Goal: Task Accomplishment & Management: Manage account settings

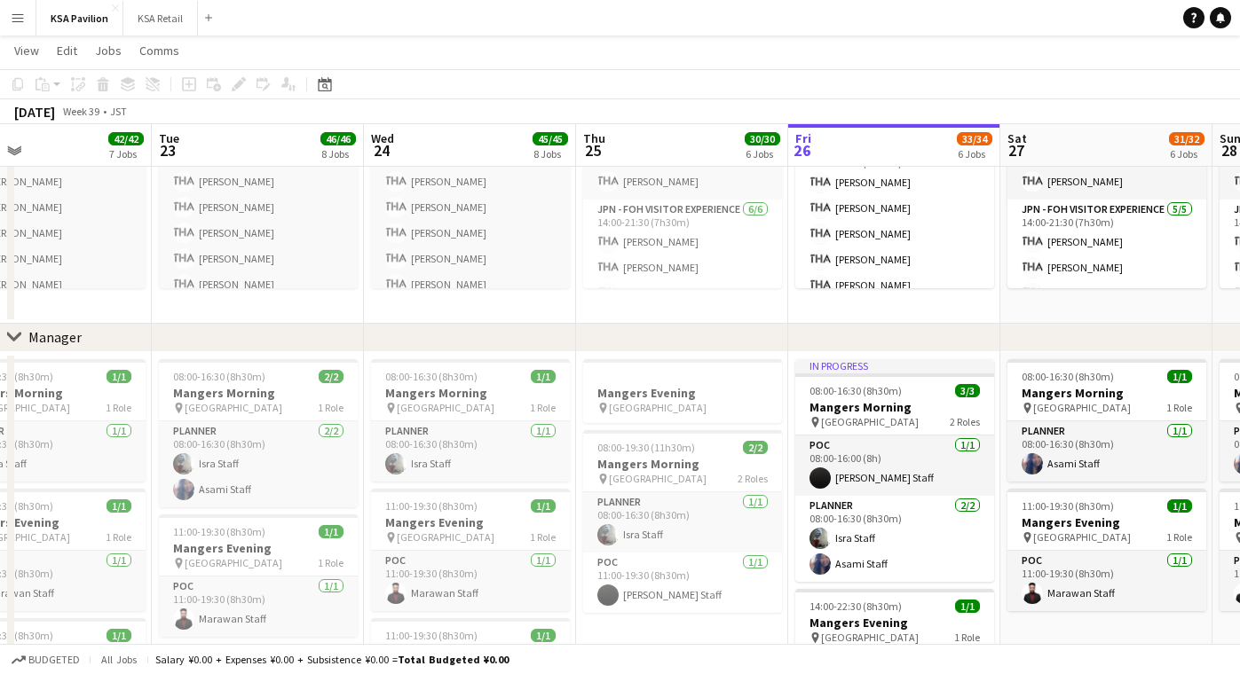
scroll to position [81, 0]
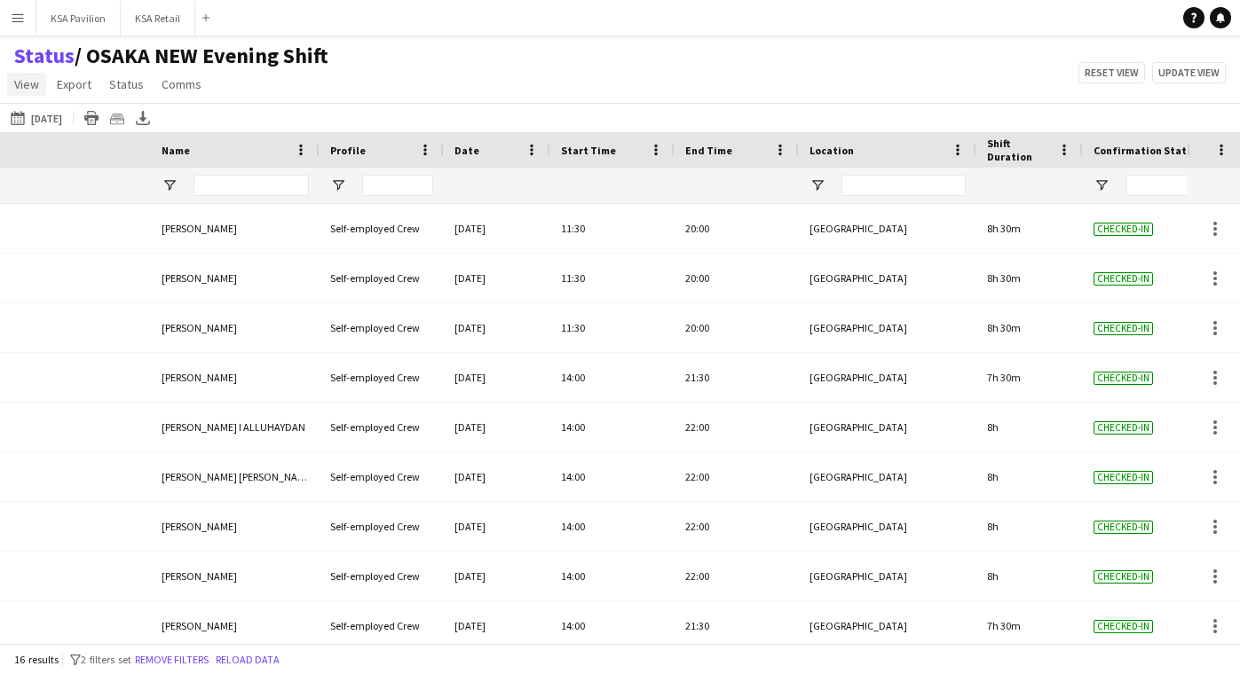
scroll to position [0, 365]
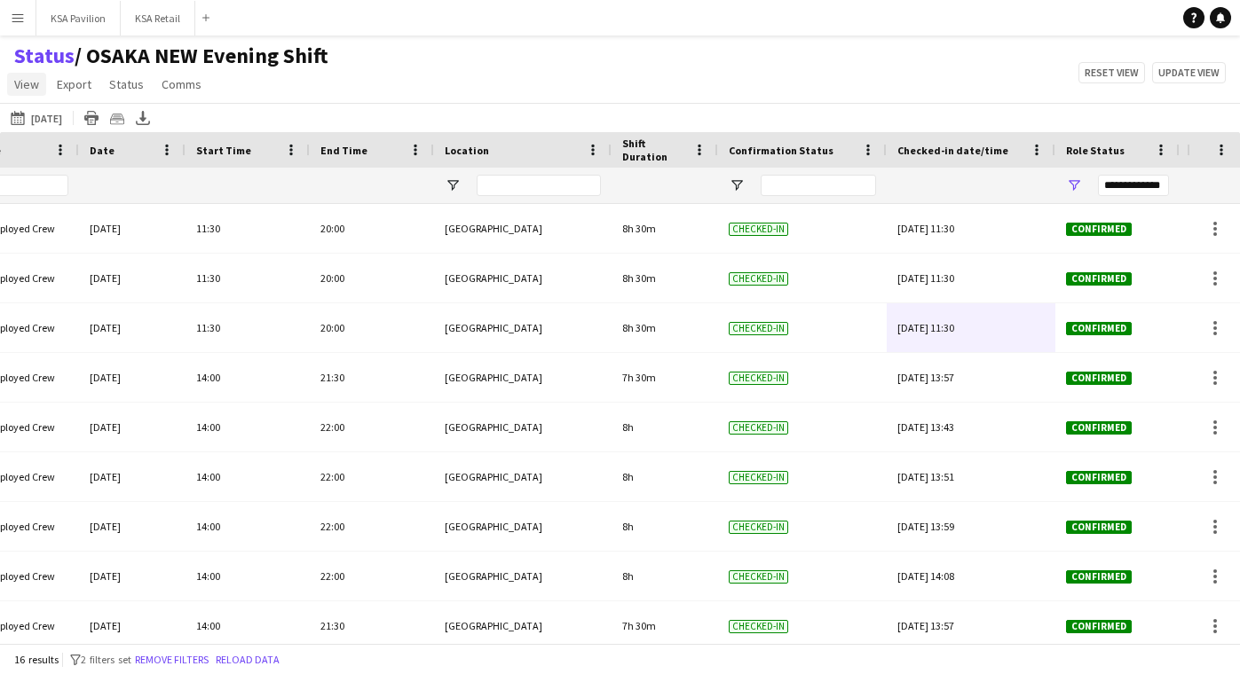
click at [32, 90] on span "View" at bounding box center [26, 84] width 25 height 16
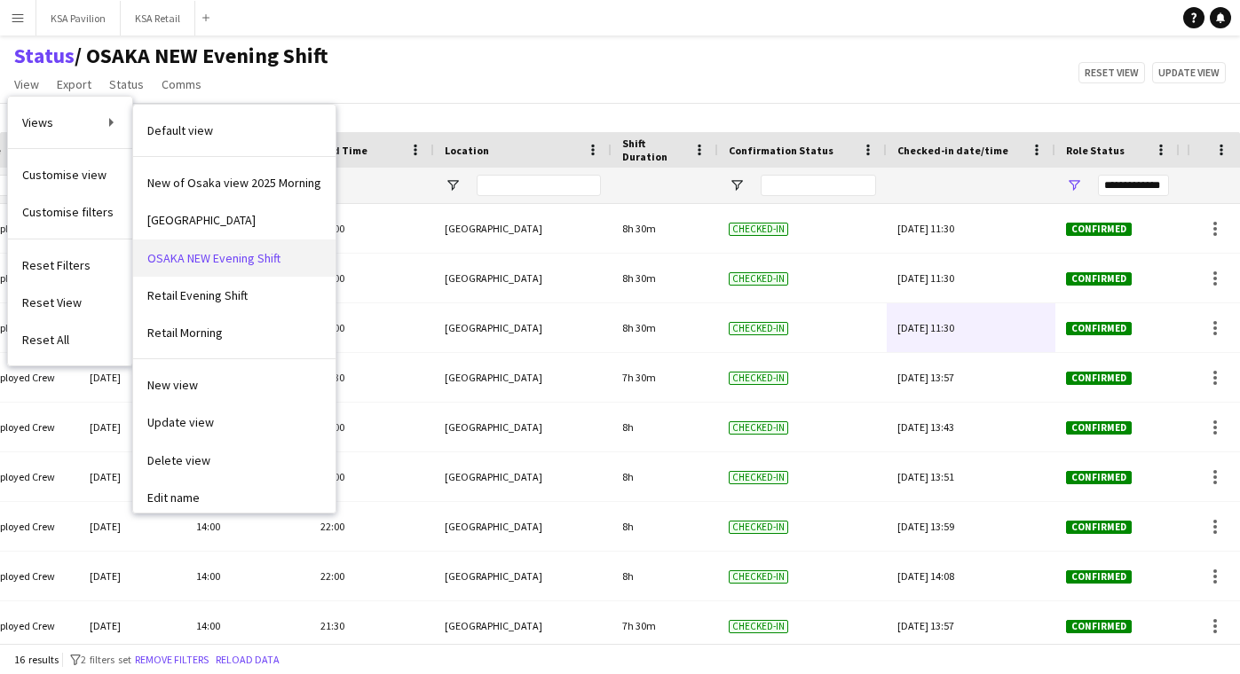
click at [164, 253] on span "OSAKA NEW Evening Shift" at bounding box center [213, 258] width 133 height 16
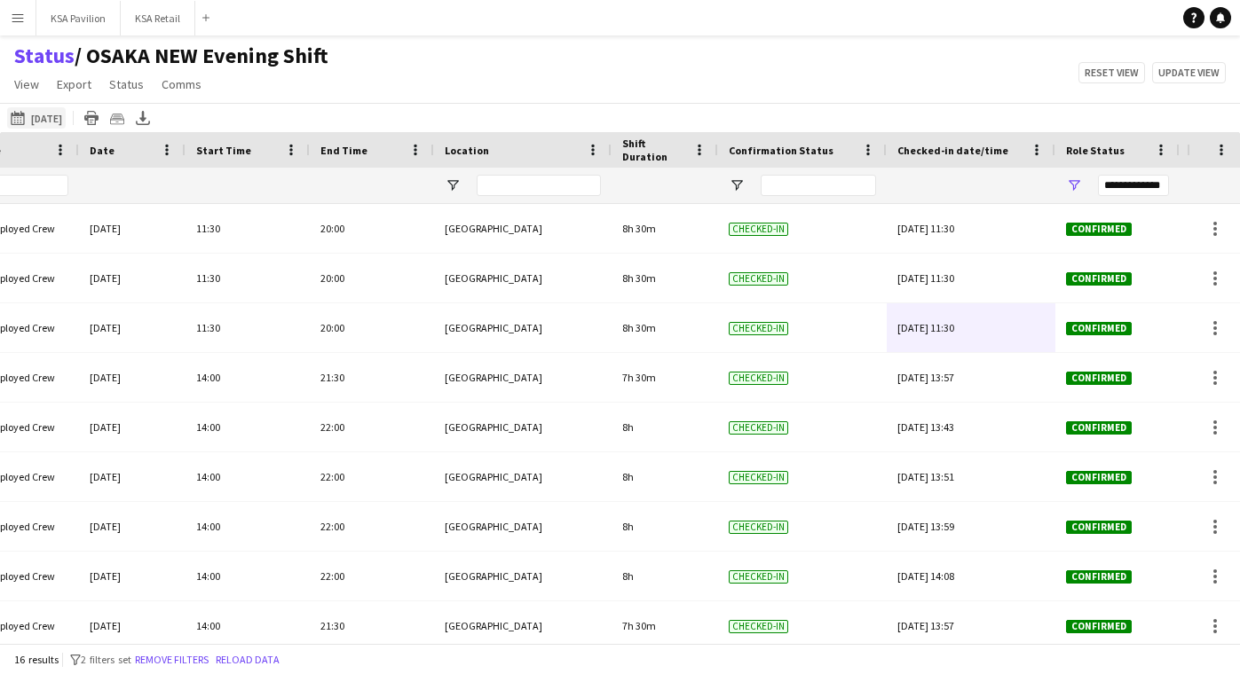
click at [48, 120] on button "[DATE] to [DATE] [DATE]" at bounding box center [36, 117] width 59 height 21
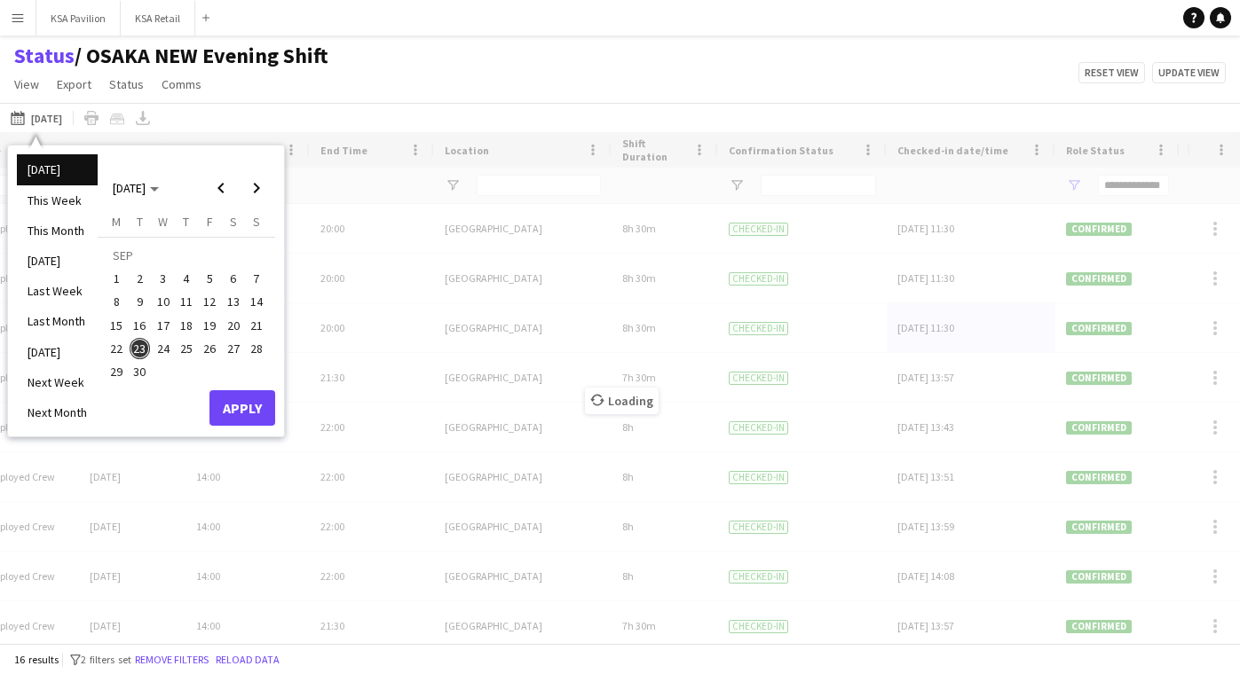
type input "**********"
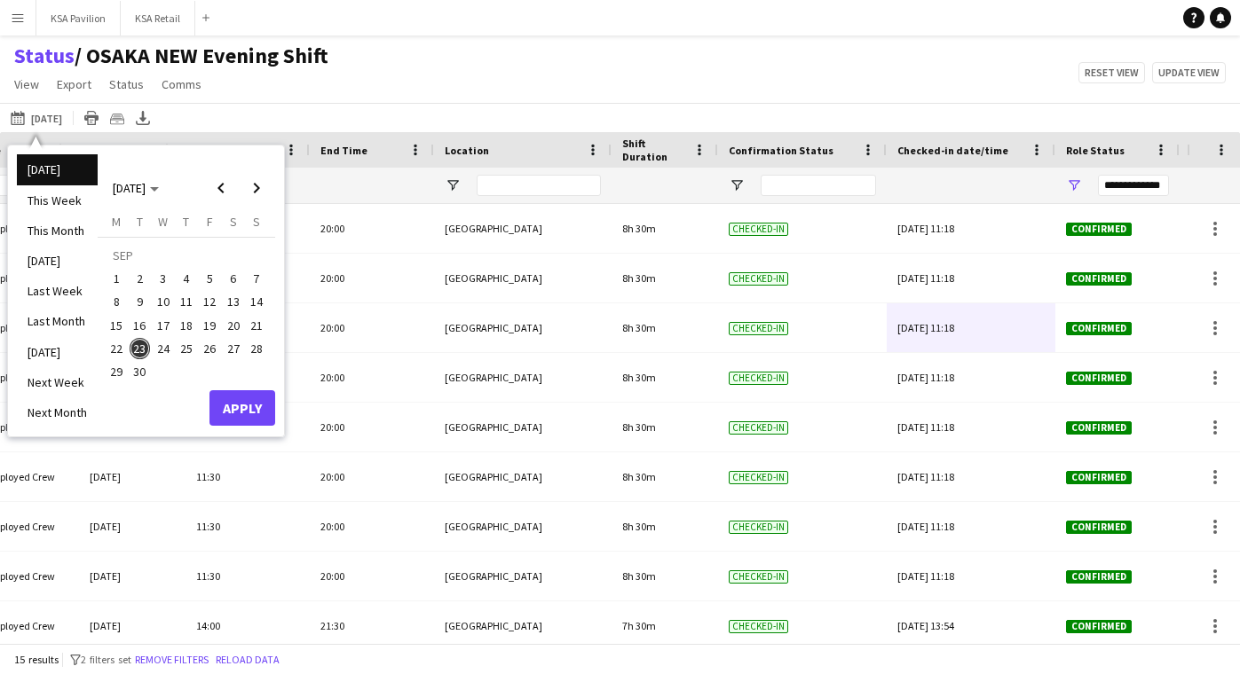
click at [209, 351] on span "26" at bounding box center [209, 348] width 21 height 21
click at [240, 416] on button "Apply" at bounding box center [242, 407] width 66 height 35
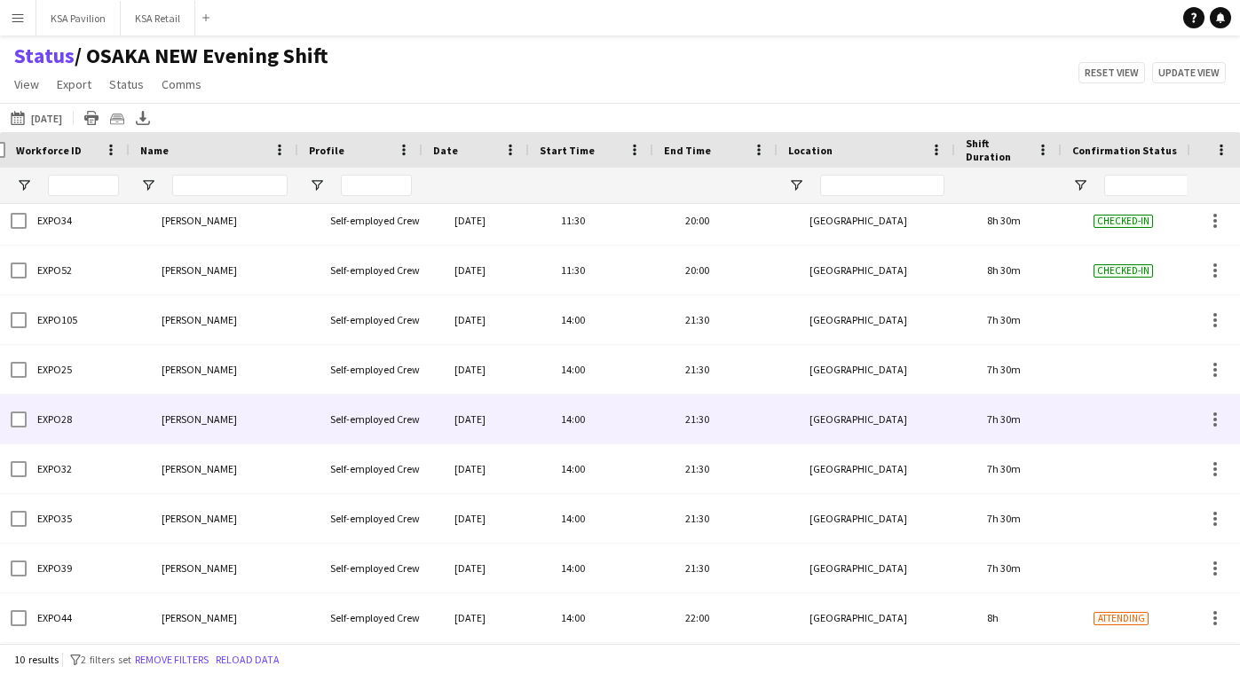
scroll to position [0, 0]
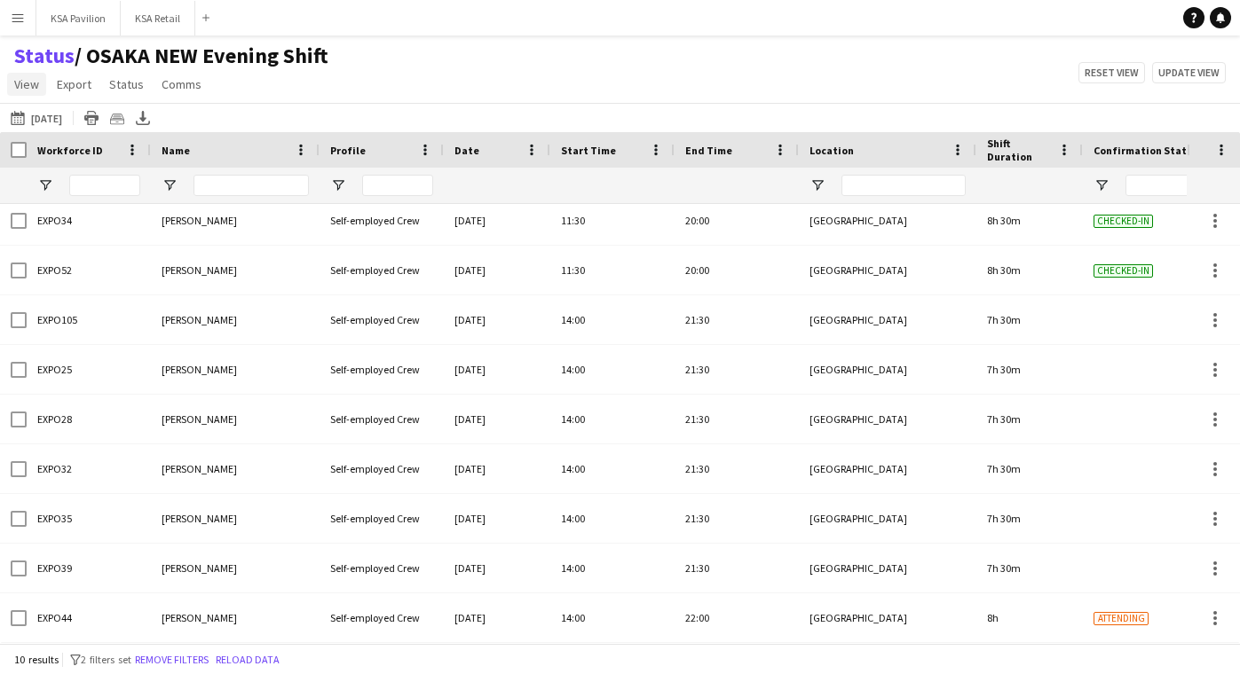
click at [37, 93] on link "View" at bounding box center [26, 84] width 39 height 23
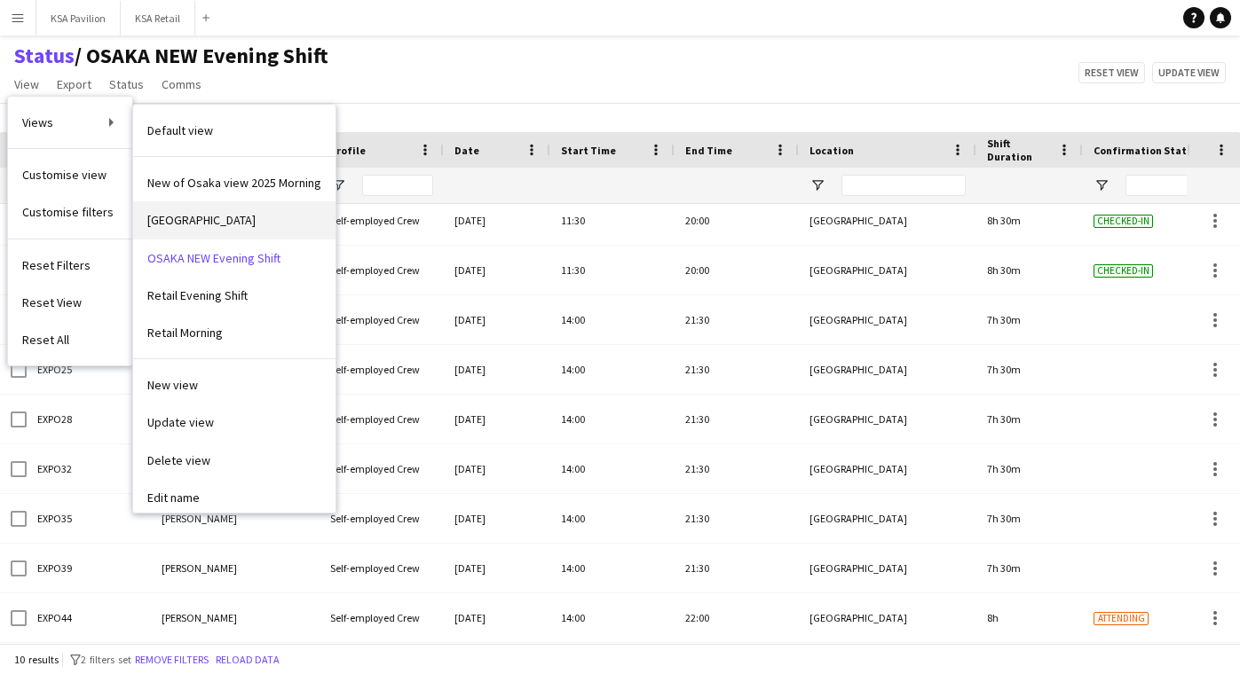
click at [170, 220] on span "[GEOGRAPHIC_DATA]" at bounding box center [201, 220] width 108 height 16
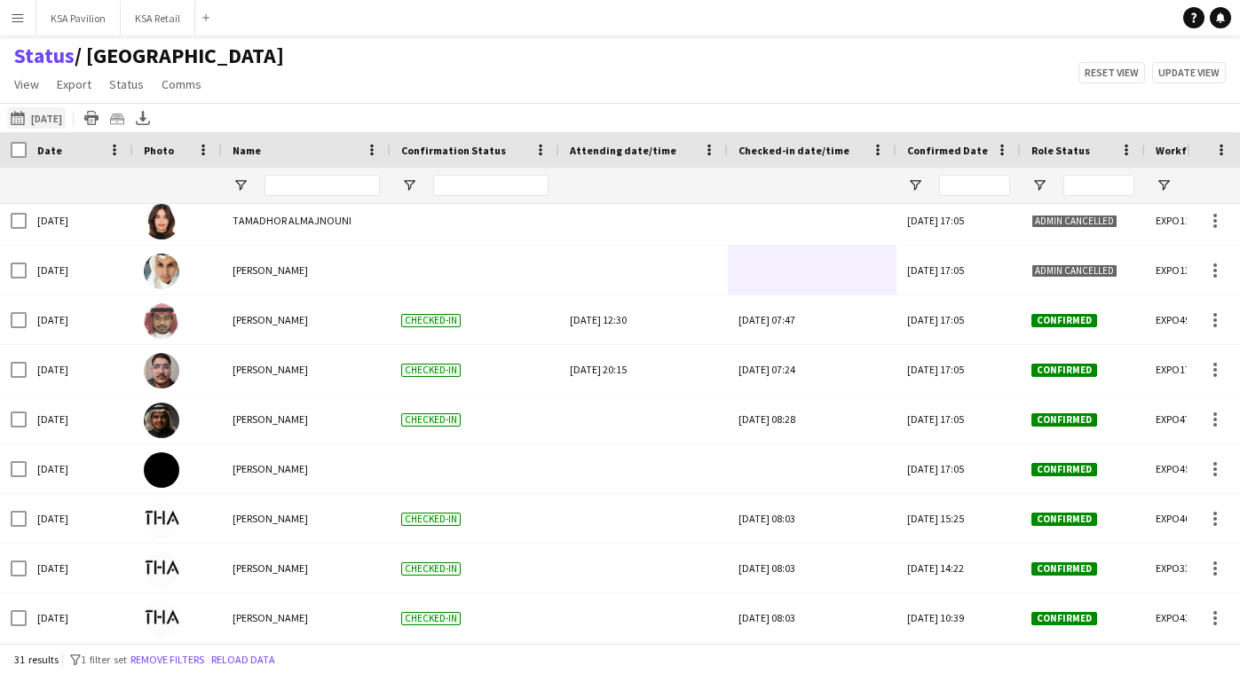
click at [54, 114] on button "[DATE] to [DATE] [DATE]" at bounding box center [36, 117] width 59 height 21
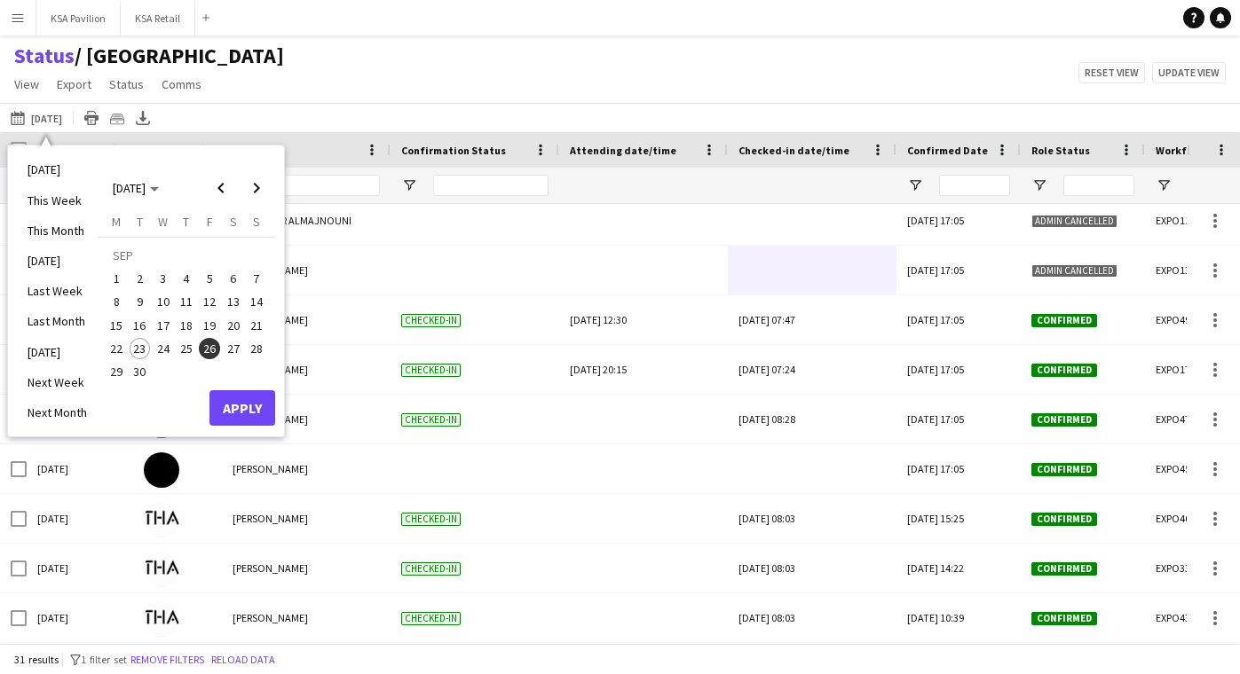
click at [236, 404] on button "Apply" at bounding box center [242, 407] width 66 height 35
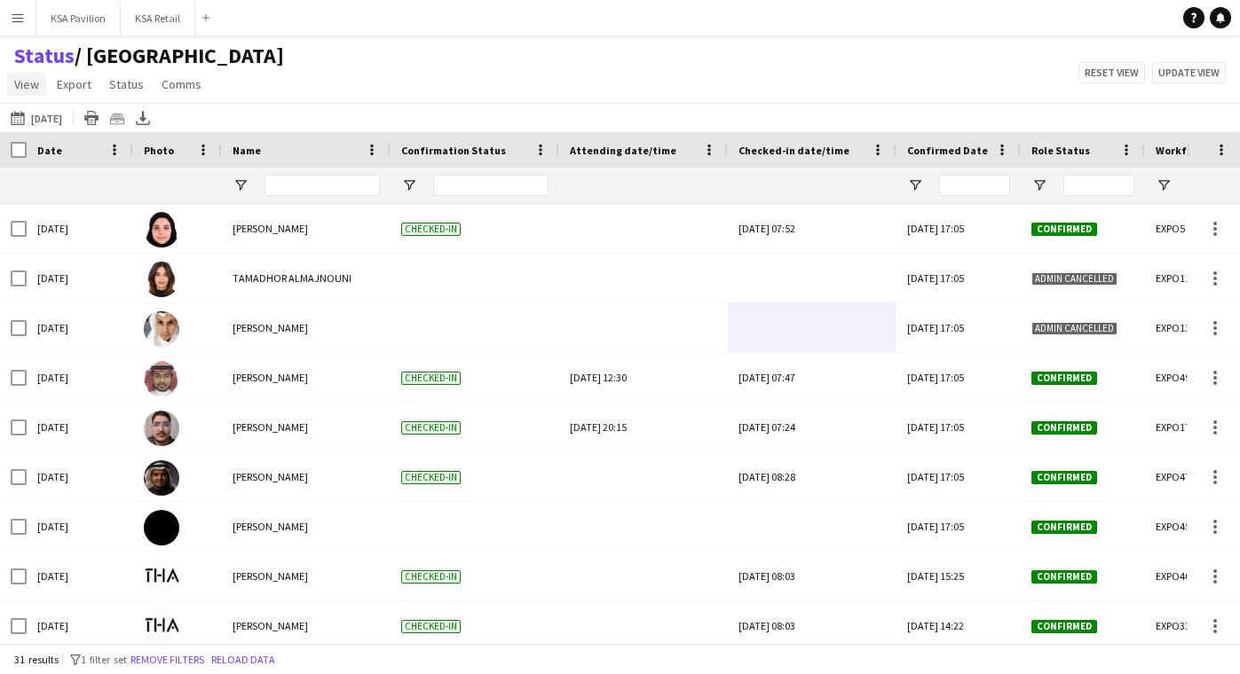
click at [22, 86] on span "View" at bounding box center [26, 84] width 25 height 16
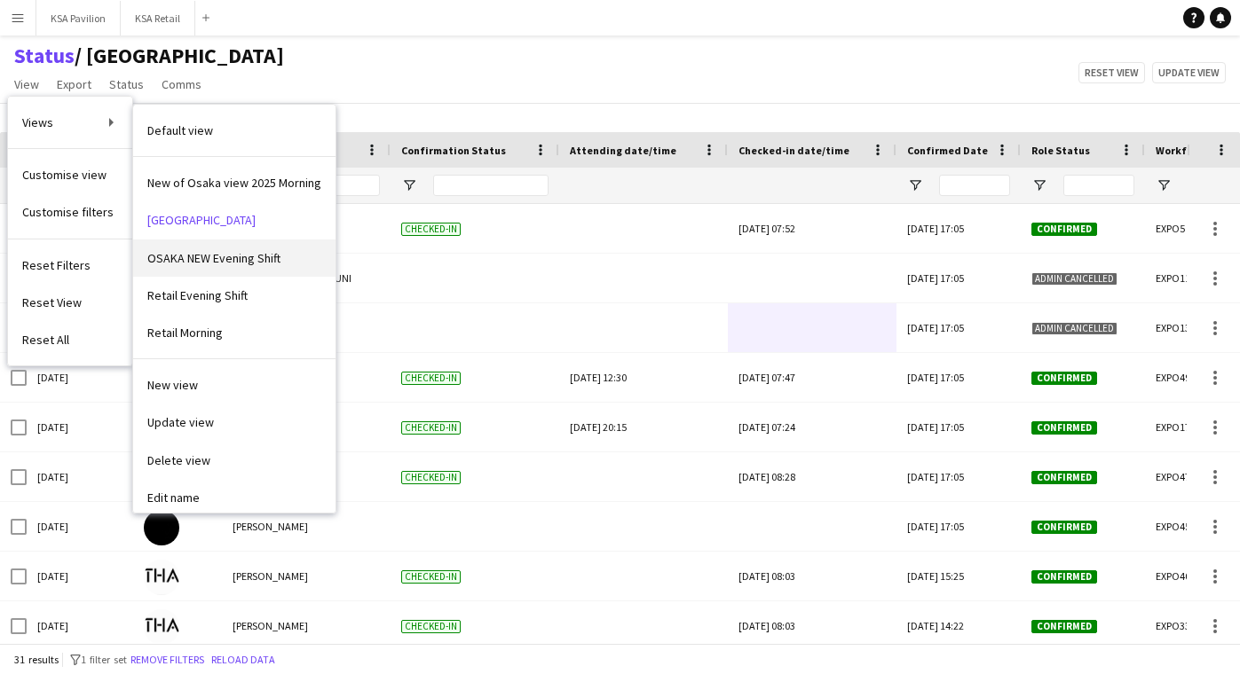
click at [179, 262] on span "OSAKA NEW Evening Shift" at bounding box center [213, 258] width 133 height 16
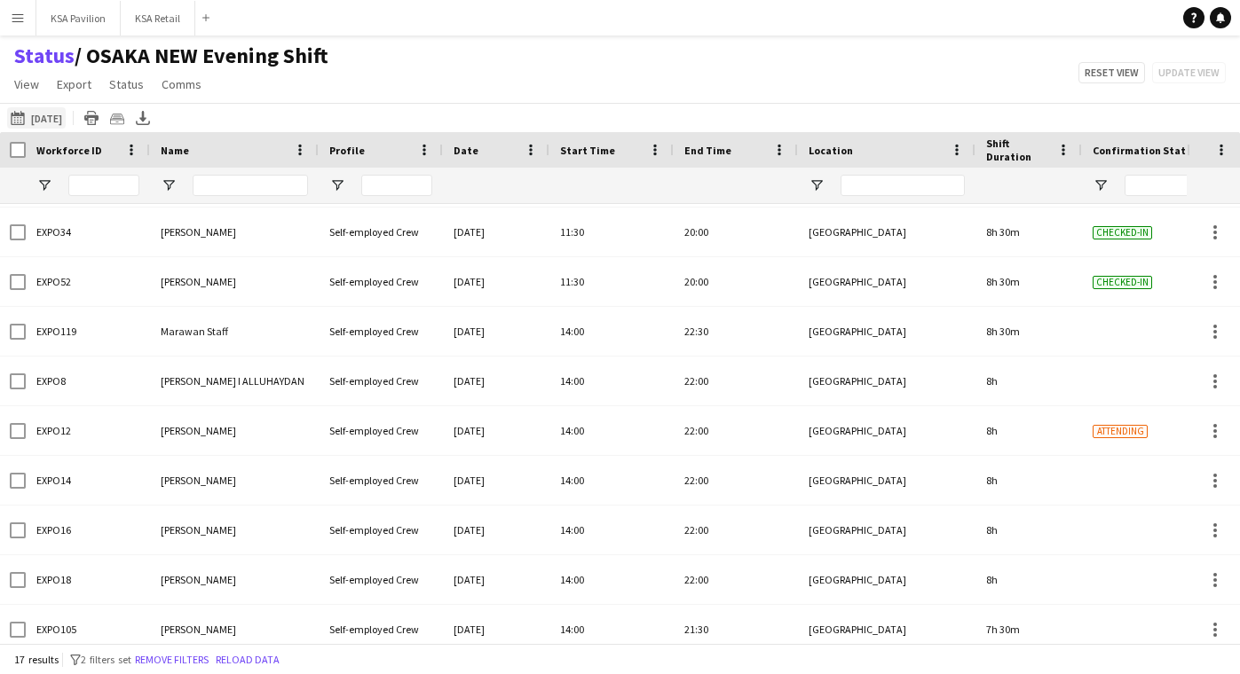
click at [66, 119] on button "[DATE] to [DATE] [DATE]" at bounding box center [36, 117] width 59 height 21
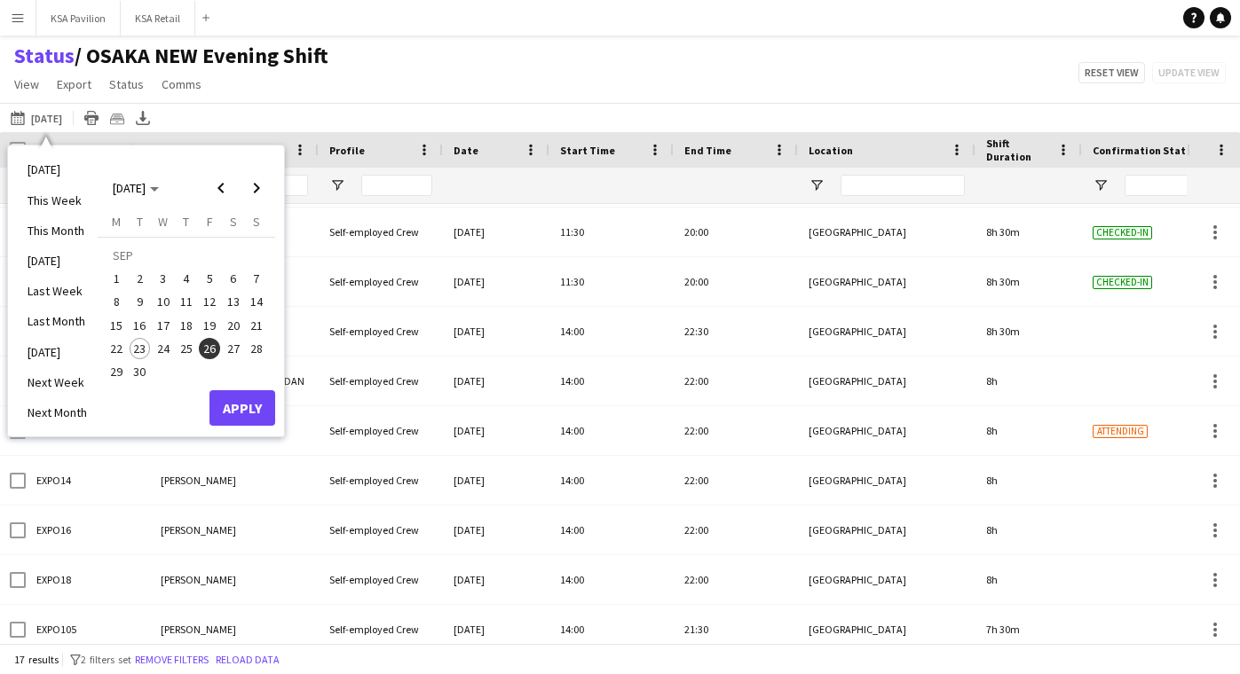
click at [208, 345] on span "26" at bounding box center [209, 348] width 21 height 21
click at [253, 412] on button "Apply" at bounding box center [242, 407] width 66 height 35
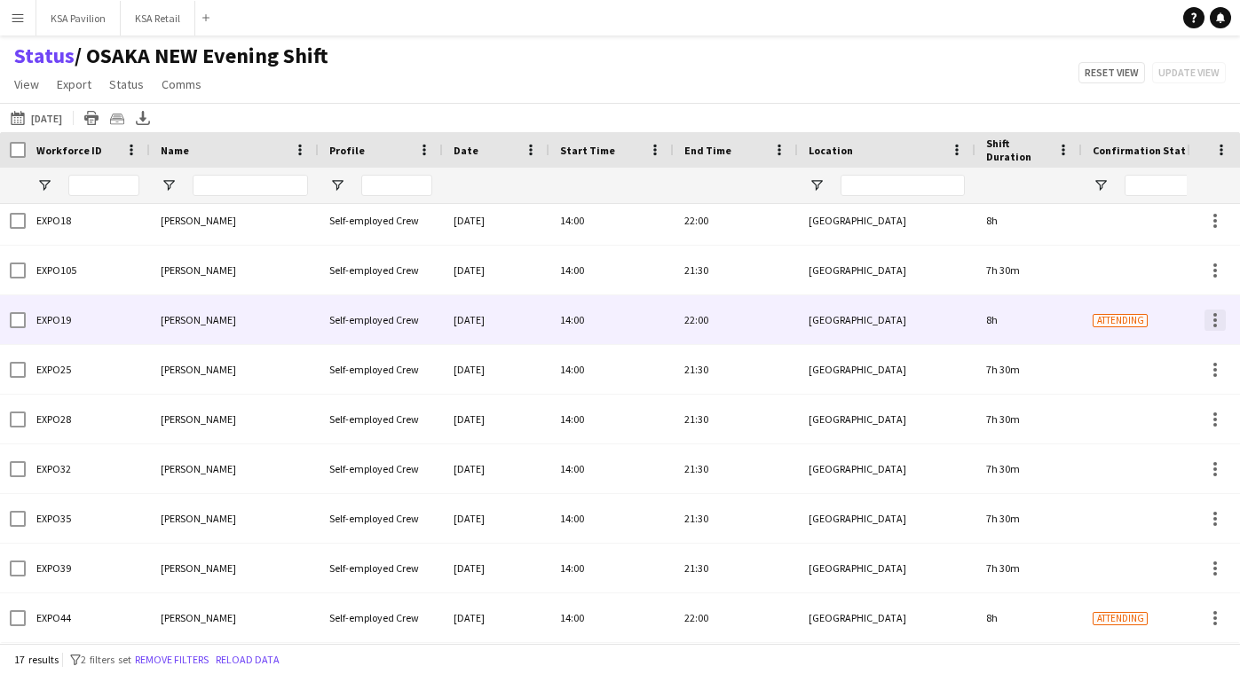
click at [1220, 326] on div at bounding box center [1214, 320] width 21 height 21
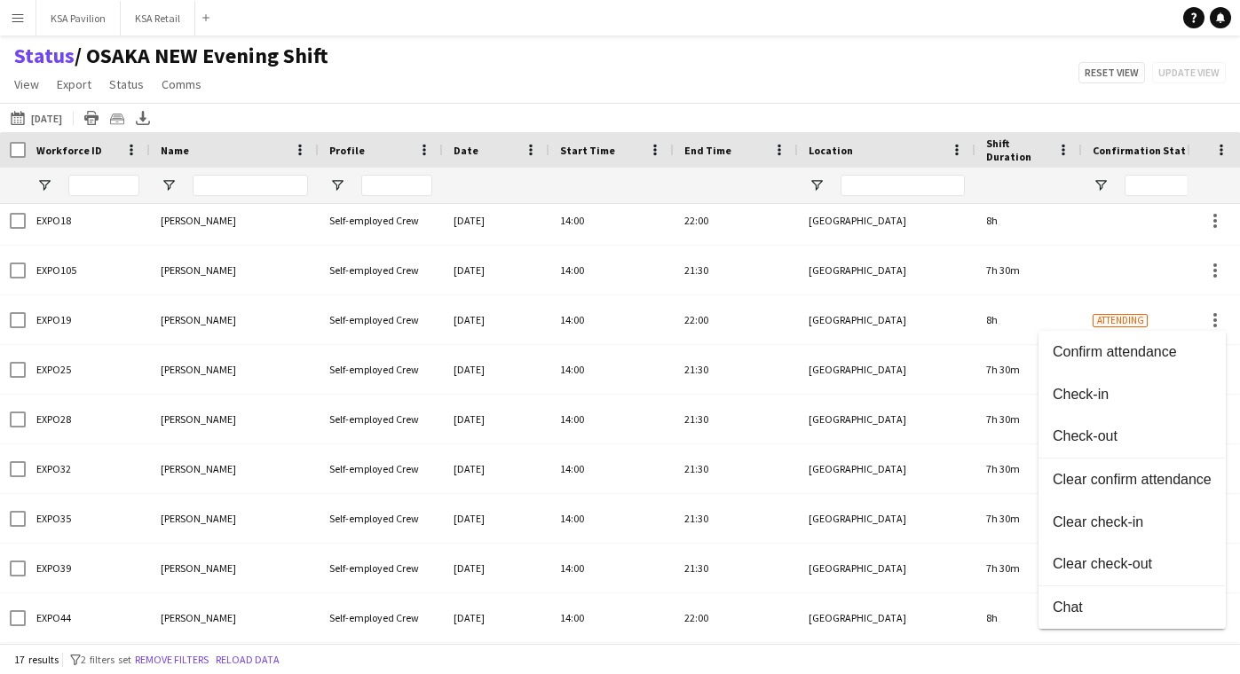
click at [724, 97] on div at bounding box center [620, 337] width 1240 height 674
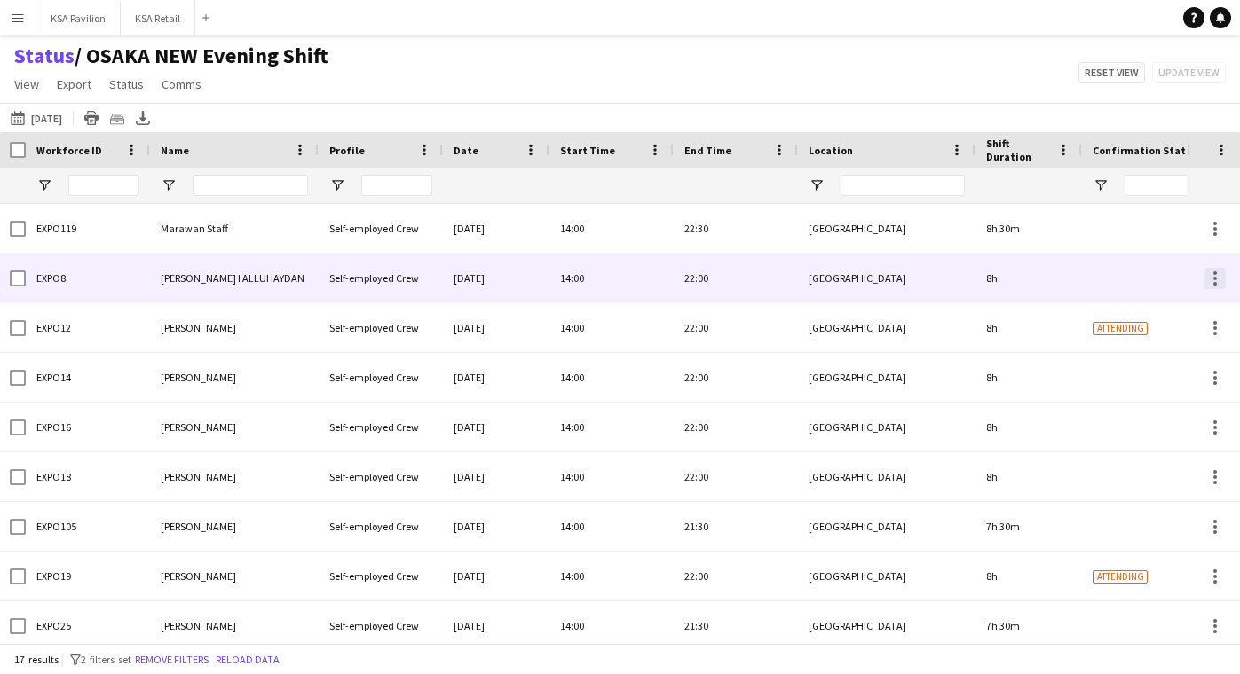
click at [1212, 281] on div at bounding box center [1214, 278] width 21 height 21
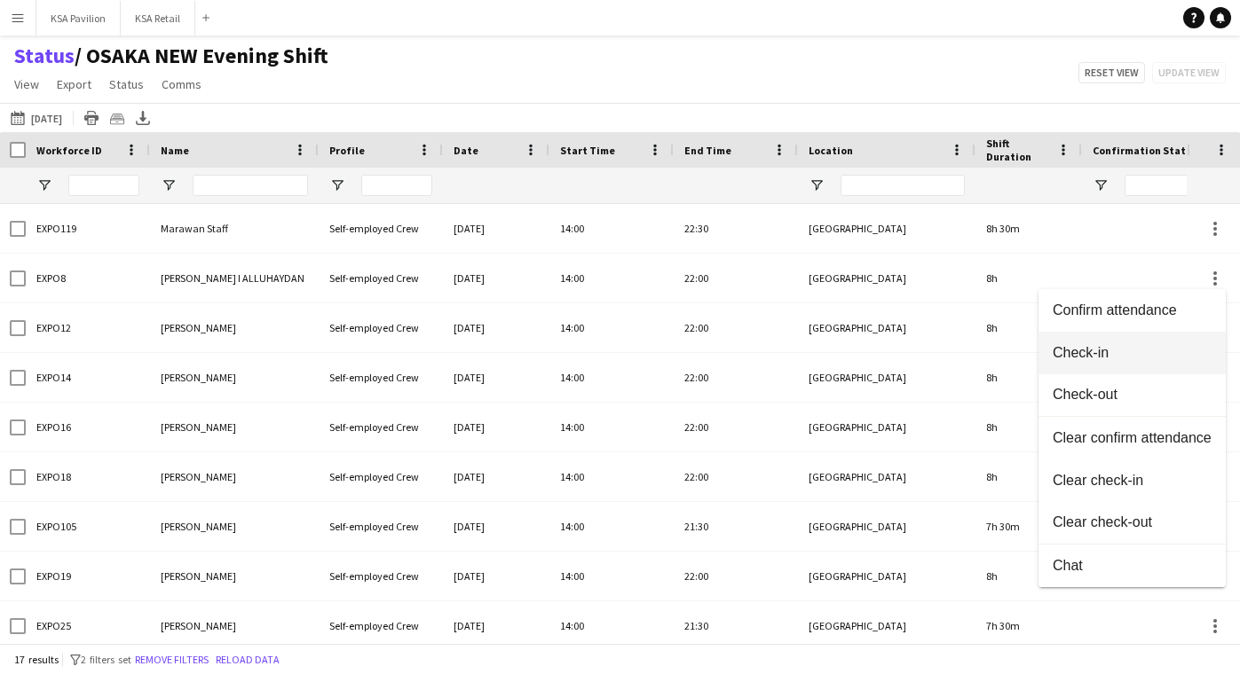
click at [1133, 358] on span "Check-in" at bounding box center [1131, 352] width 159 height 16
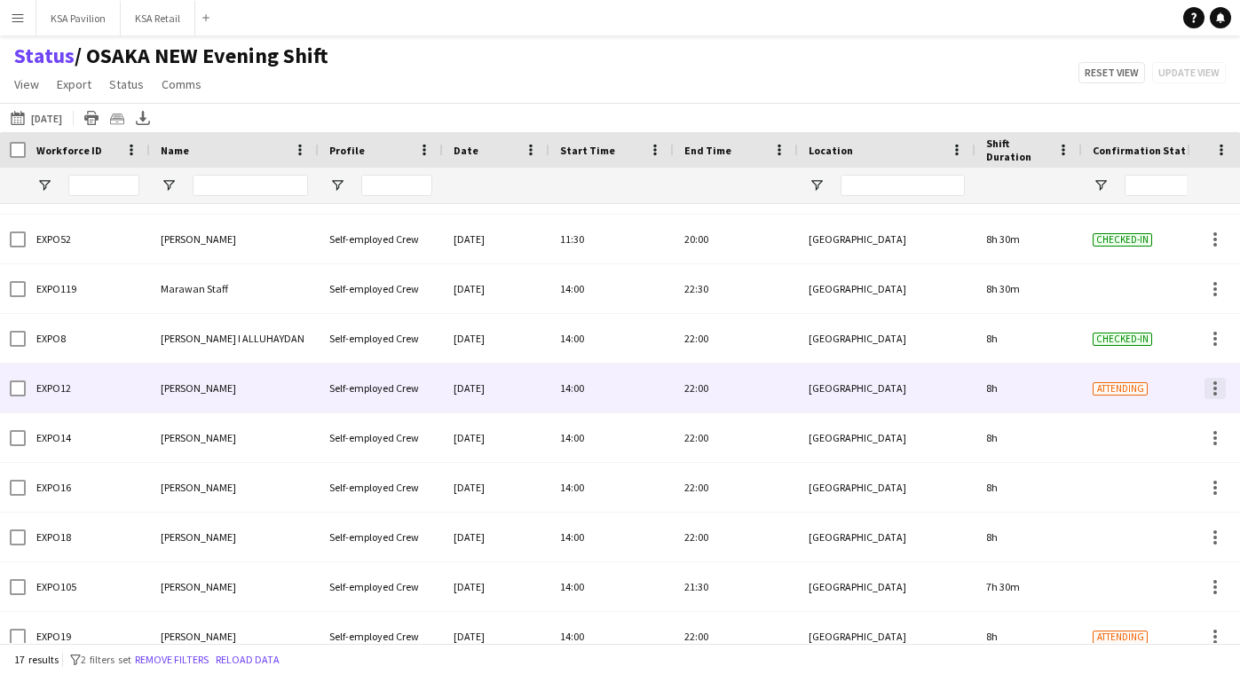
click at [1216, 390] on div at bounding box center [1215, 389] width 4 height 4
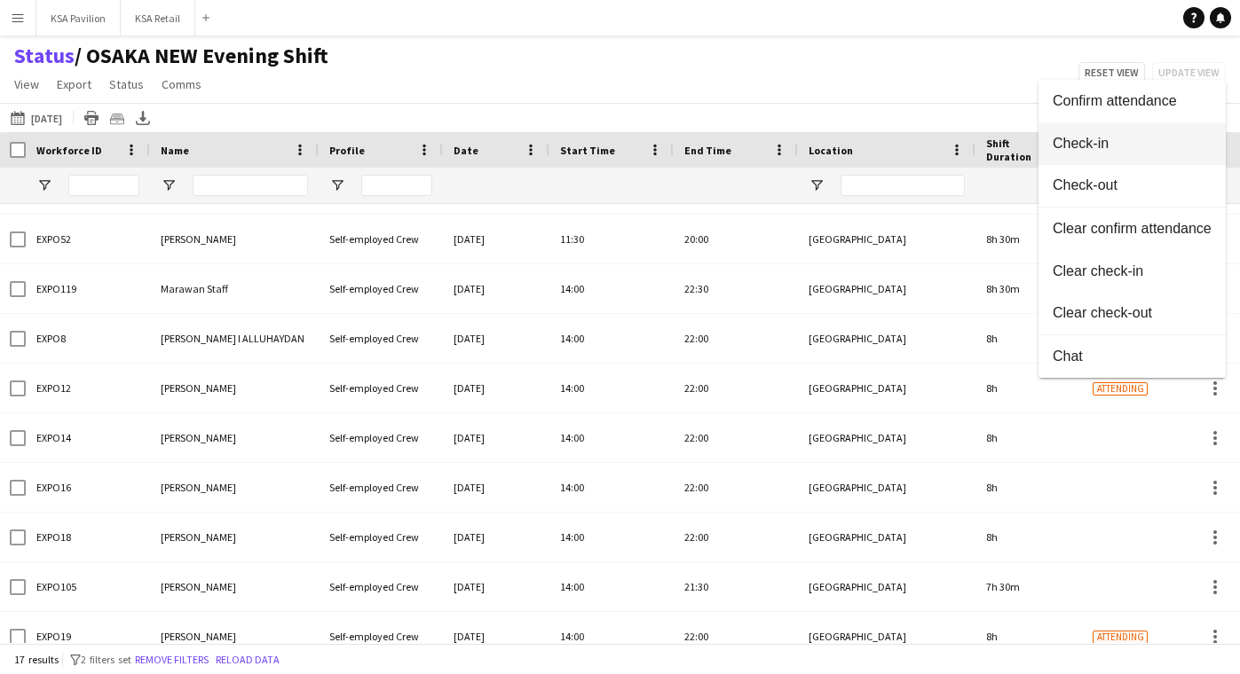
click at [1182, 148] on span "Check-in" at bounding box center [1131, 143] width 159 height 16
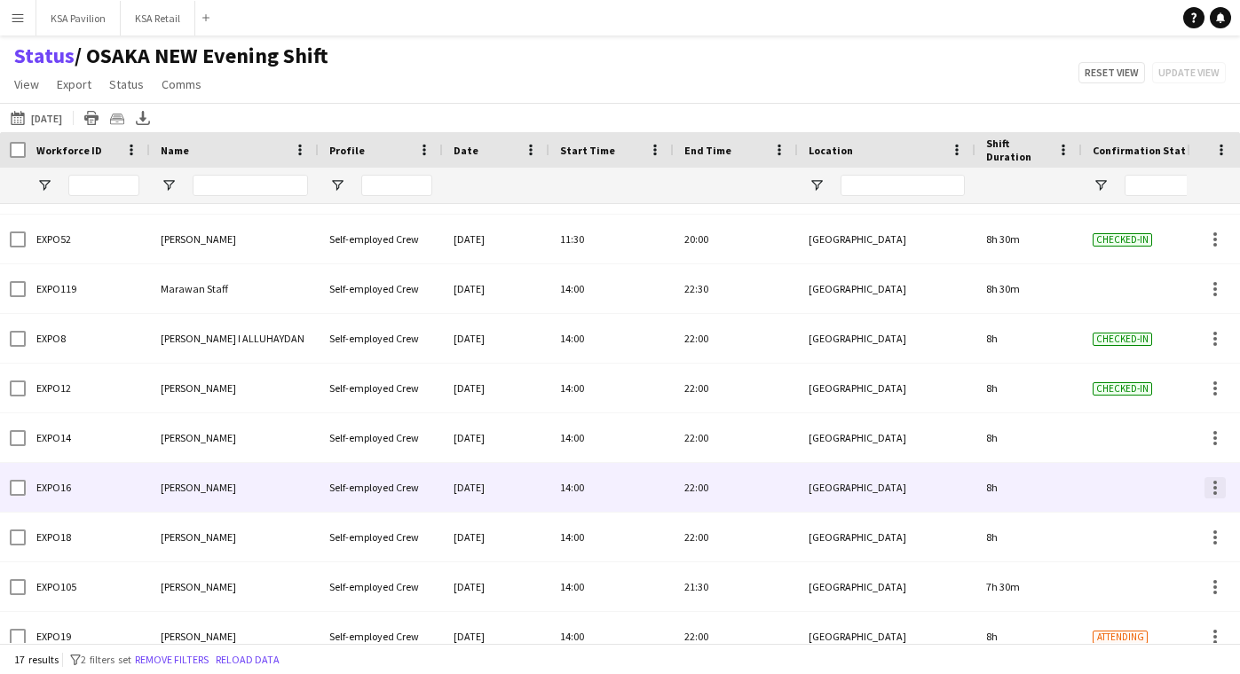
click at [1214, 484] on div at bounding box center [1215, 483] width 4 height 4
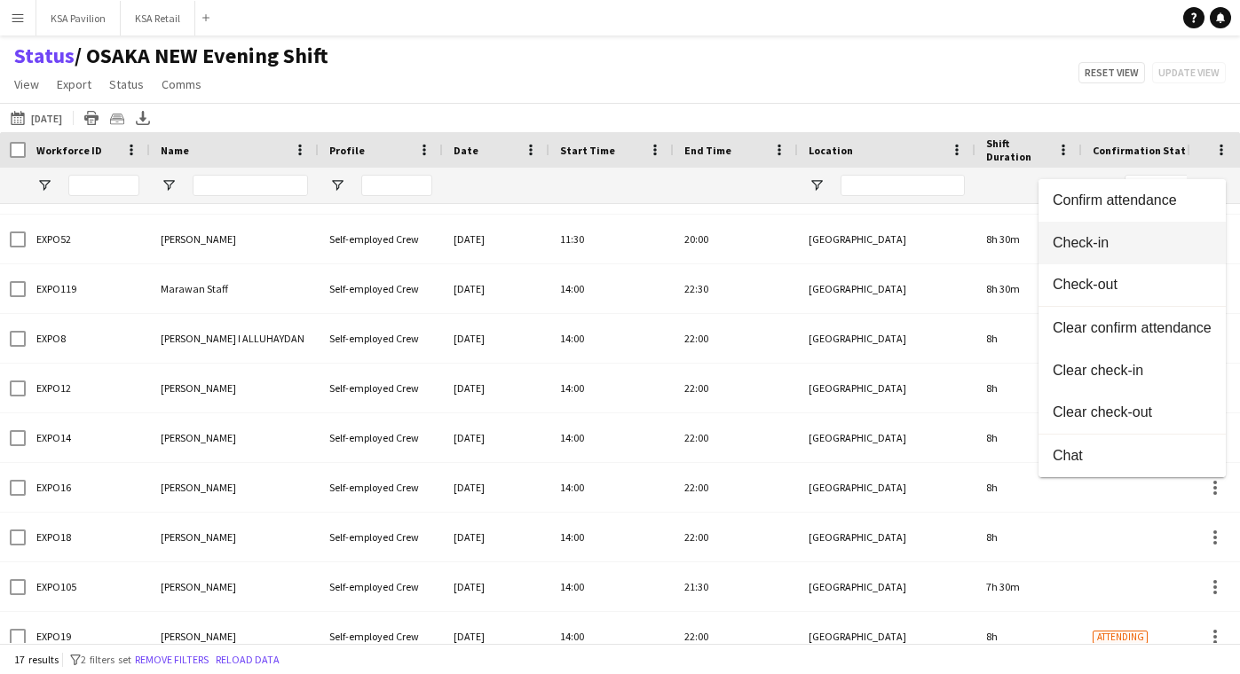
click at [1185, 255] on button "Check-in" at bounding box center [1131, 243] width 187 height 43
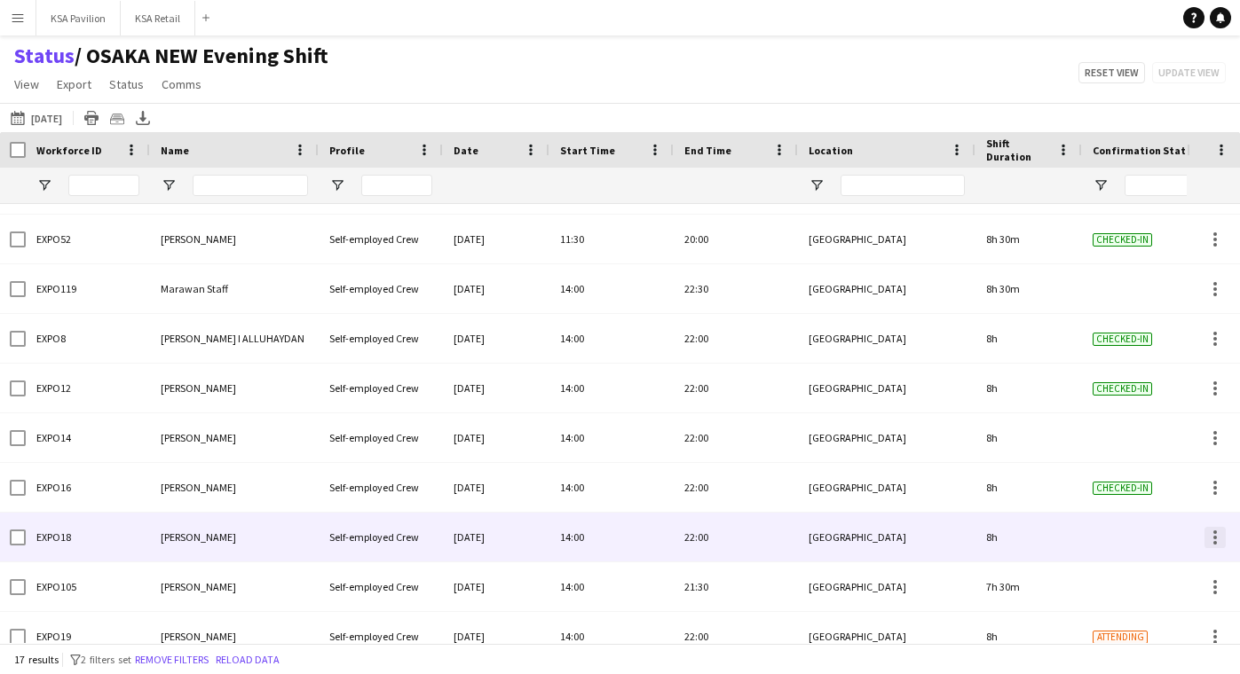
click at [1210, 539] on div at bounding box center [1214, 537] width 21 height 21
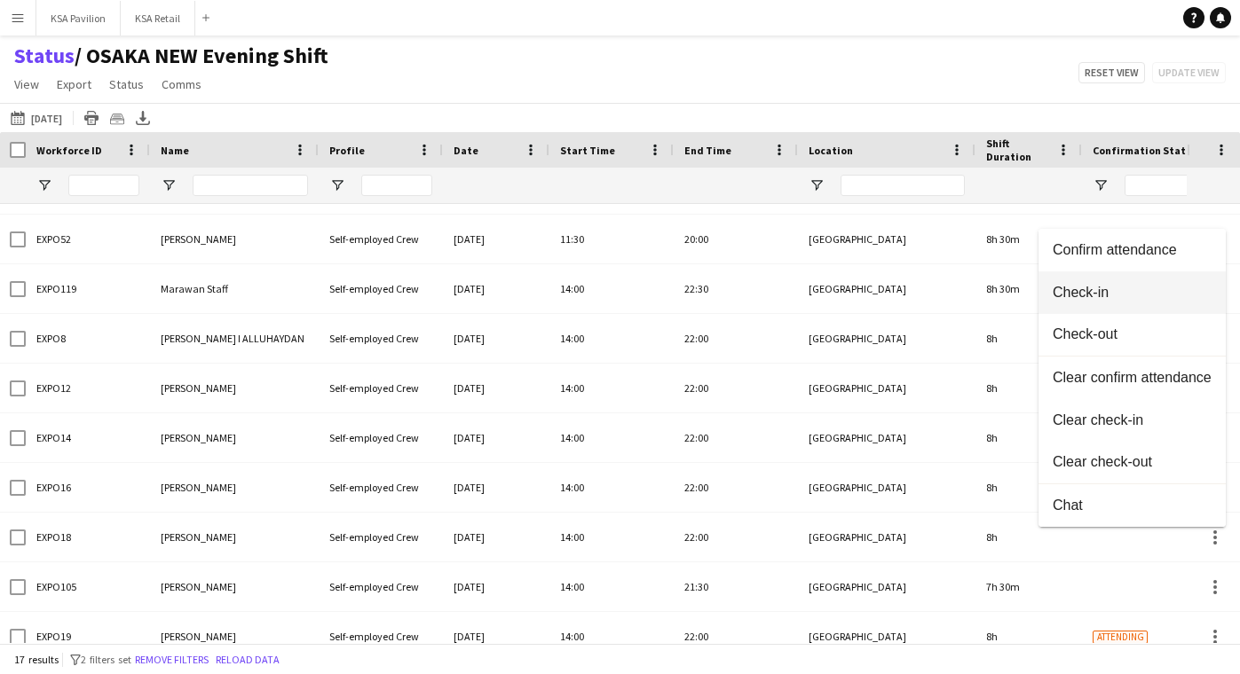
click at [1139, 302] on button "Check-in" at bounding box center [1131, 293] width 187 height 43
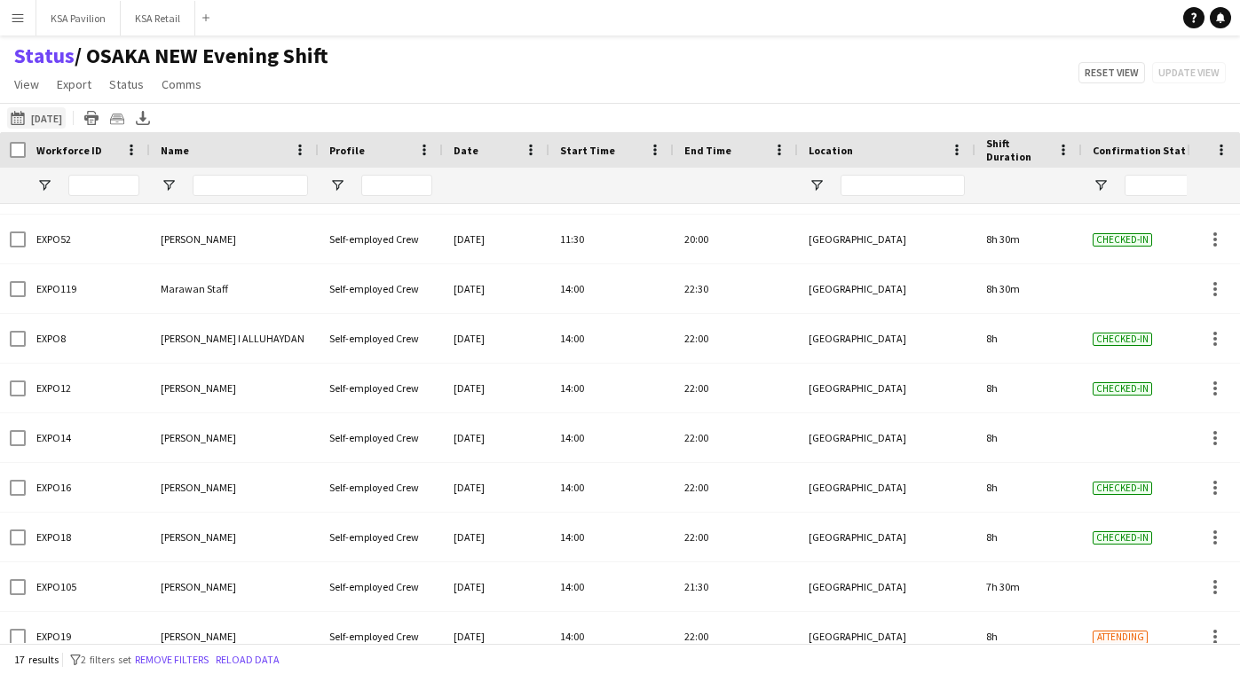
click at [46, 114] on button "[DATE] to [DATE] [DATE]" at bounding box center [36, 117] width 59 height 21
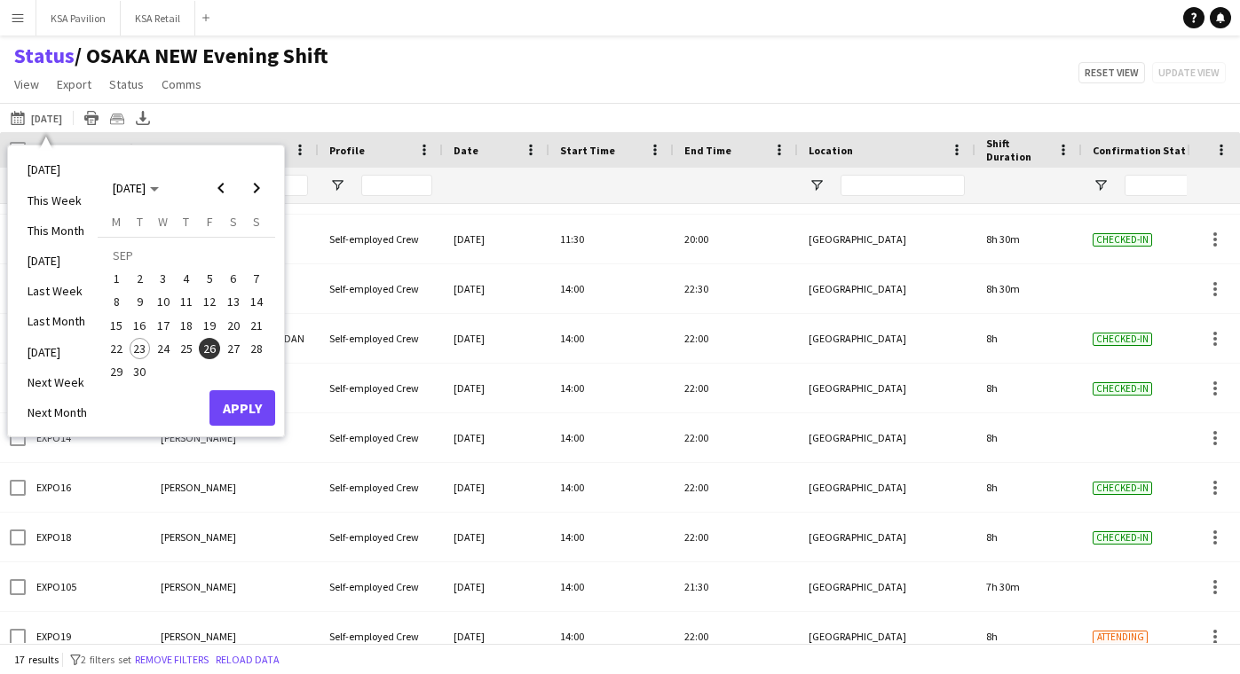
click at [211, 351] on span "26" at bounding box center [209, 348] width 21 height 21
click at [240, 410] on button "Apply" at bounding box center [242, 407] width 66 height 35
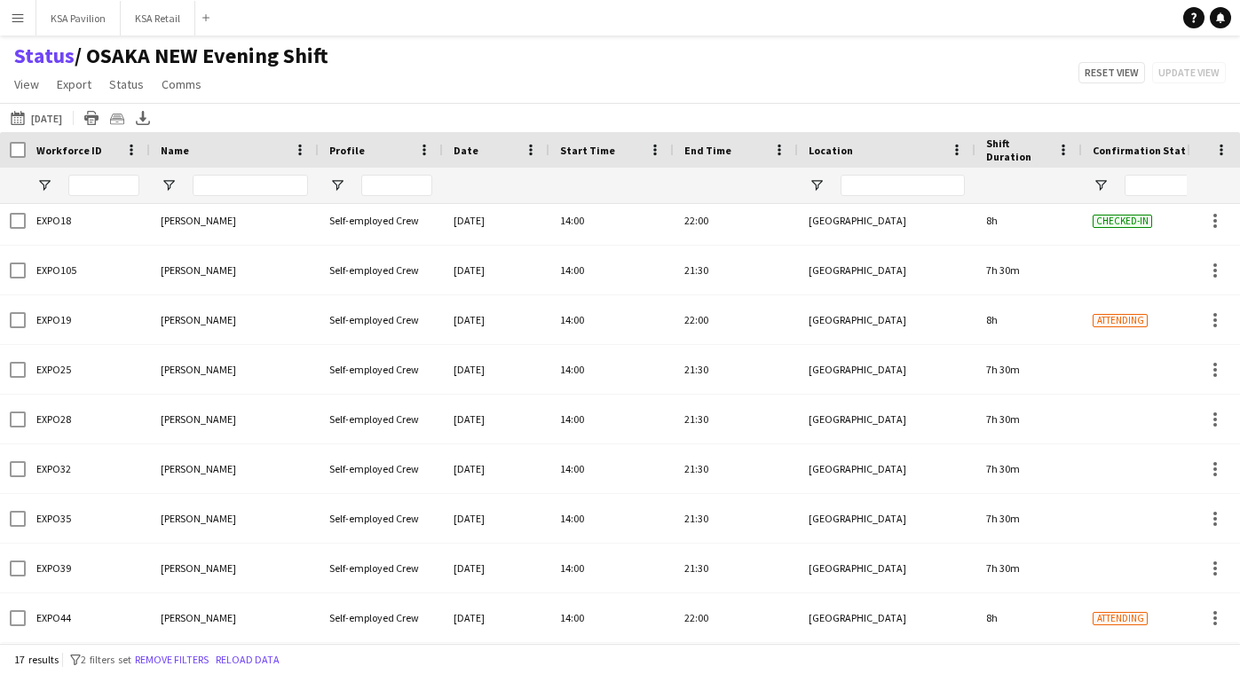
click at [348, 85] on div "Status / OSAKA NEW Evening Shift View Views Default view New of [GEOGRAPHIC_DAT…" at bounding box center [620, 73] width 1240 height 60
click at [52, 116] on button "[DATE] to [DATE] [DATE]" at bounding box center [36, 117] width 59 height 21
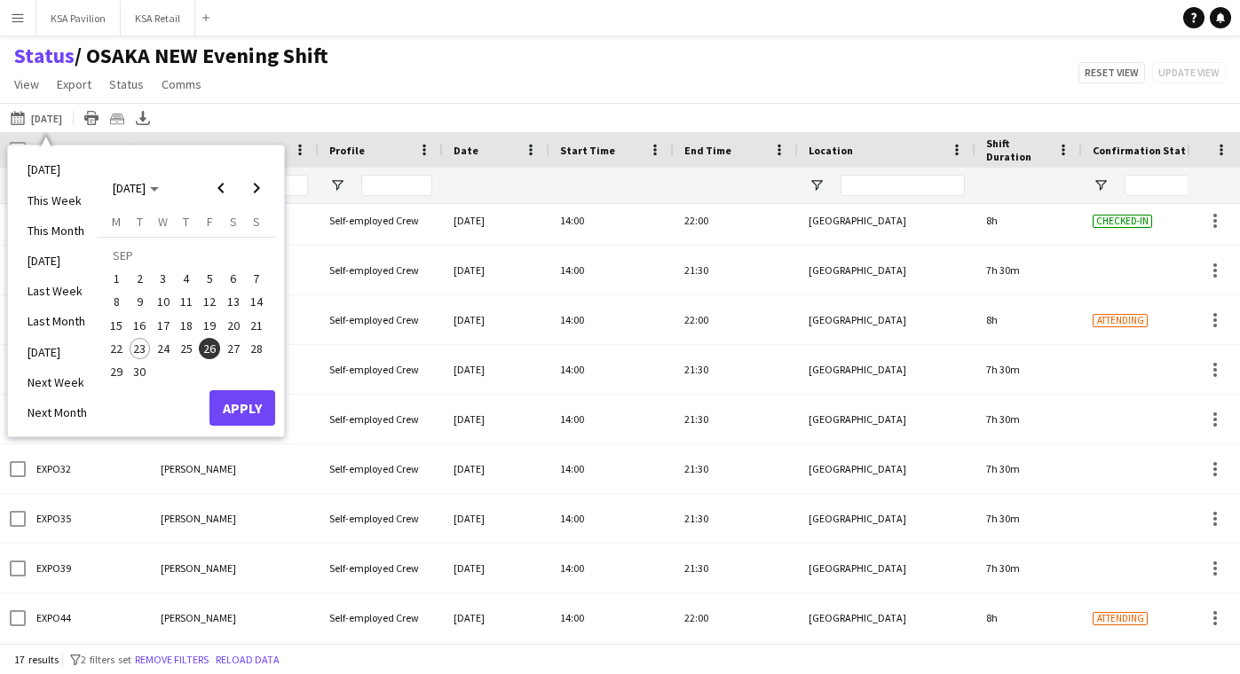
click at [208, 352] on span "26" at bounding box center [209, 348] width 21 height 21
click at [252, 415] on button "Apply" at bounding box center [242, 407] width 66 height 35
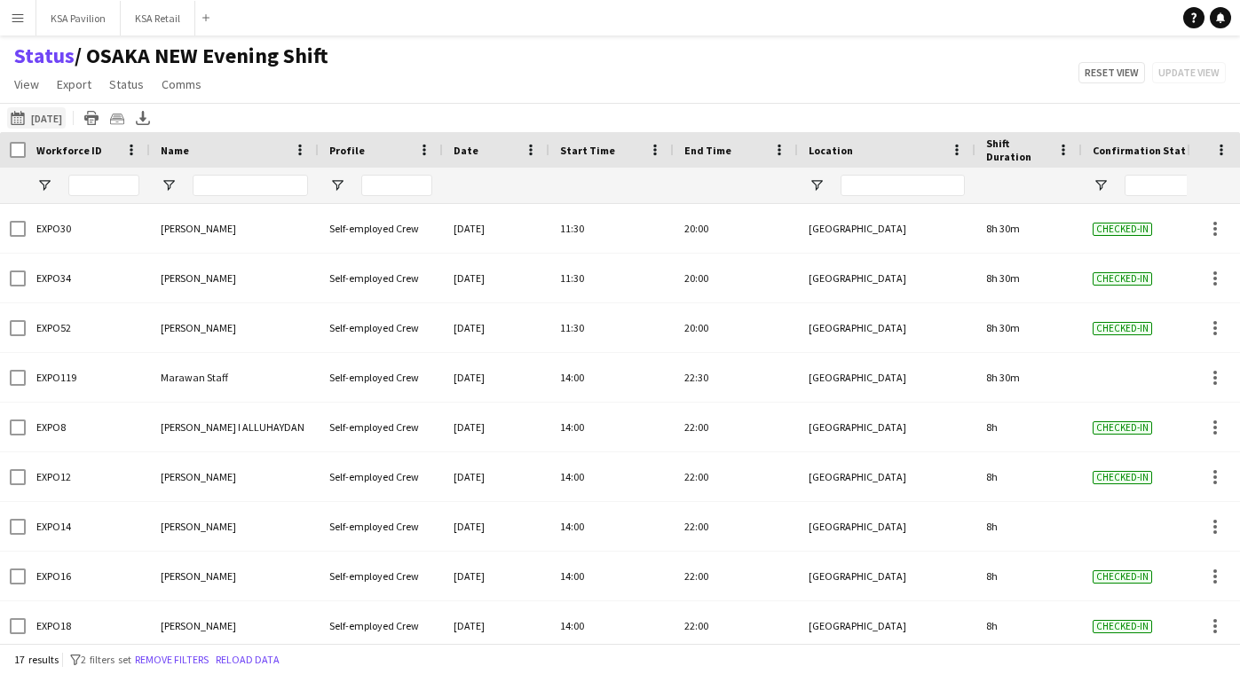
click at [44, 116] on button "[DATE] to [DATE] [DATE]" at bounding box center [36, 117] width 59 height 21
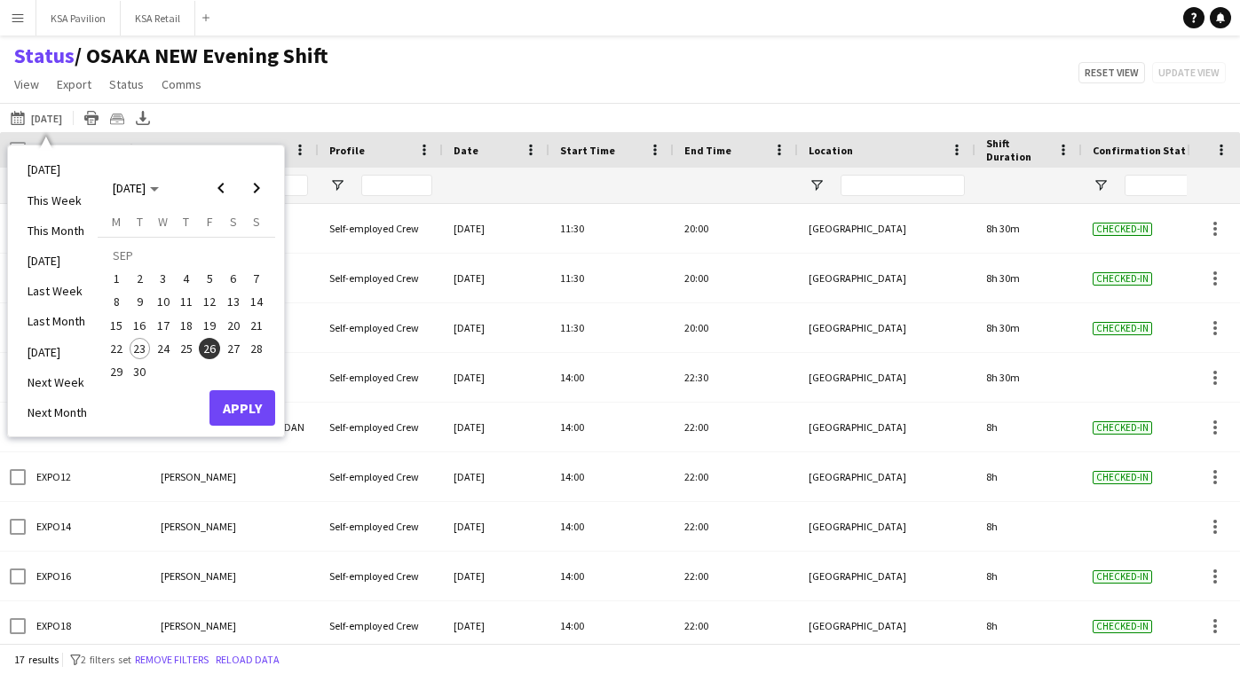
click at [215, 346] on span "26" at bounding box center [209, 348] width 21 height 21
click at [234, 407] on button "Apply" at bounding box center [242, 407] width 66 height 35
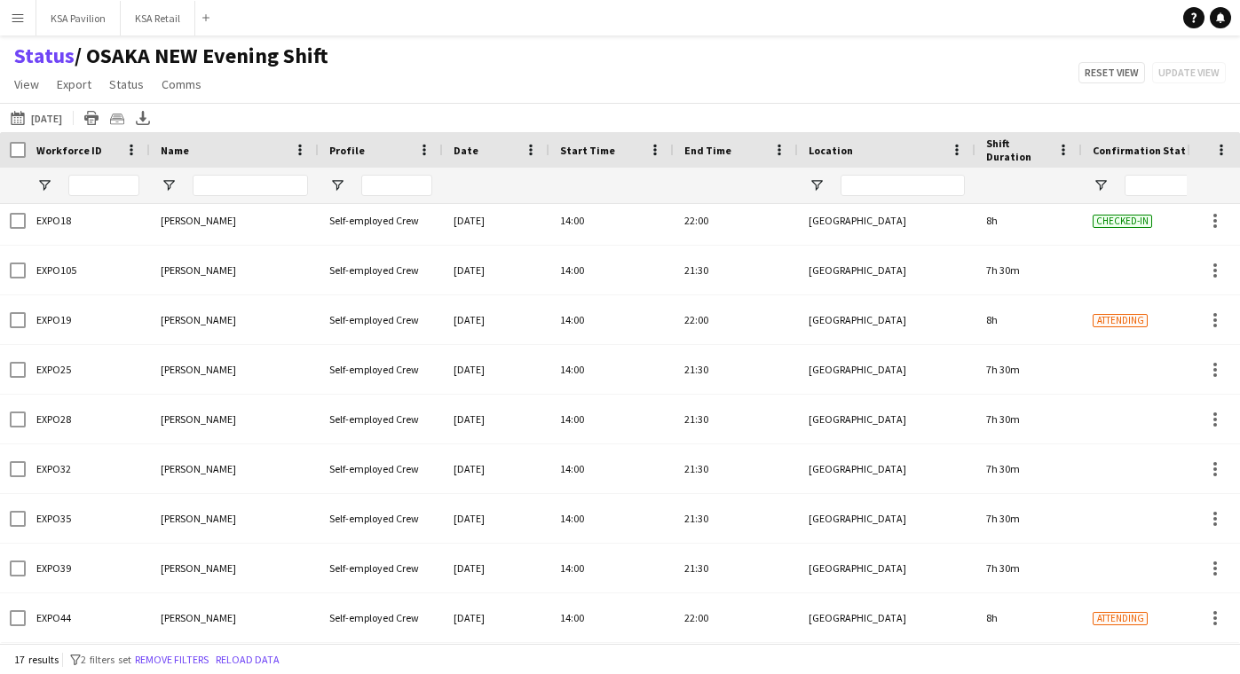
scroll to position [406, 0]
click at [48, 113] on button "[DATE] to [DATE] [DATE]" at bounding box center [36, 117] width 59 height 21
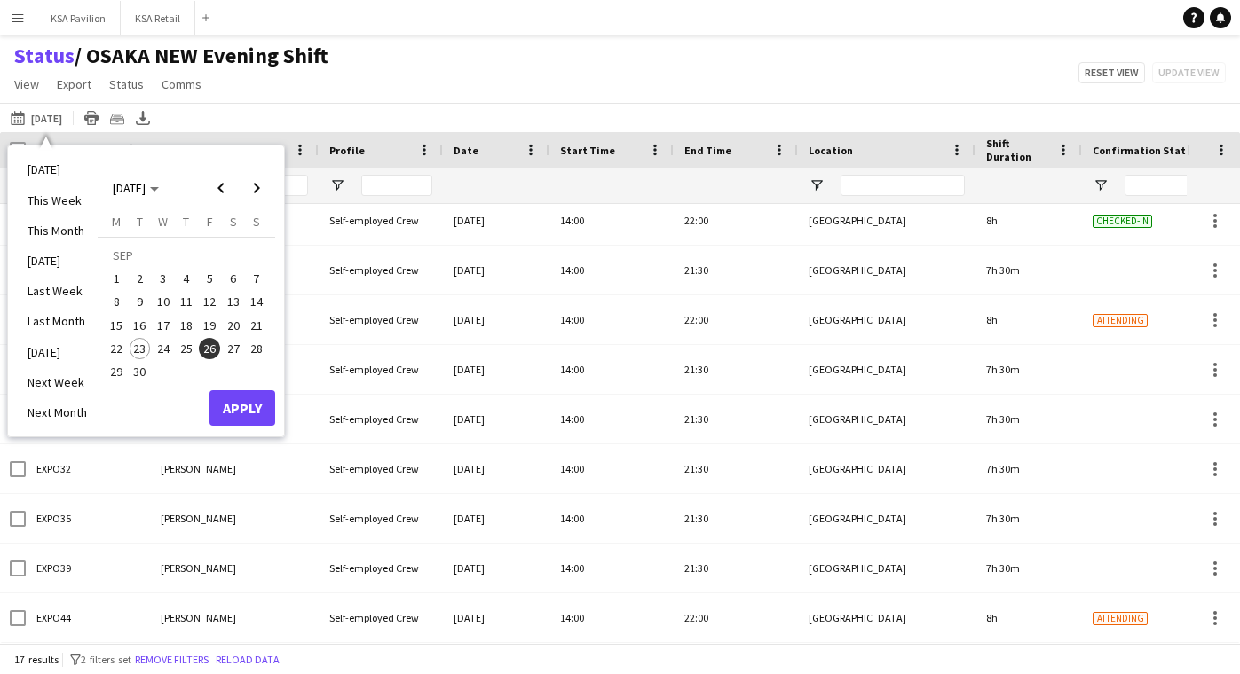
click at [210, 345] on span "26" at bounding box center [209, 348] width 21 height 21
click at [245, 406] on button "Apply" at bounding box center [242, 407] width 66 height 35
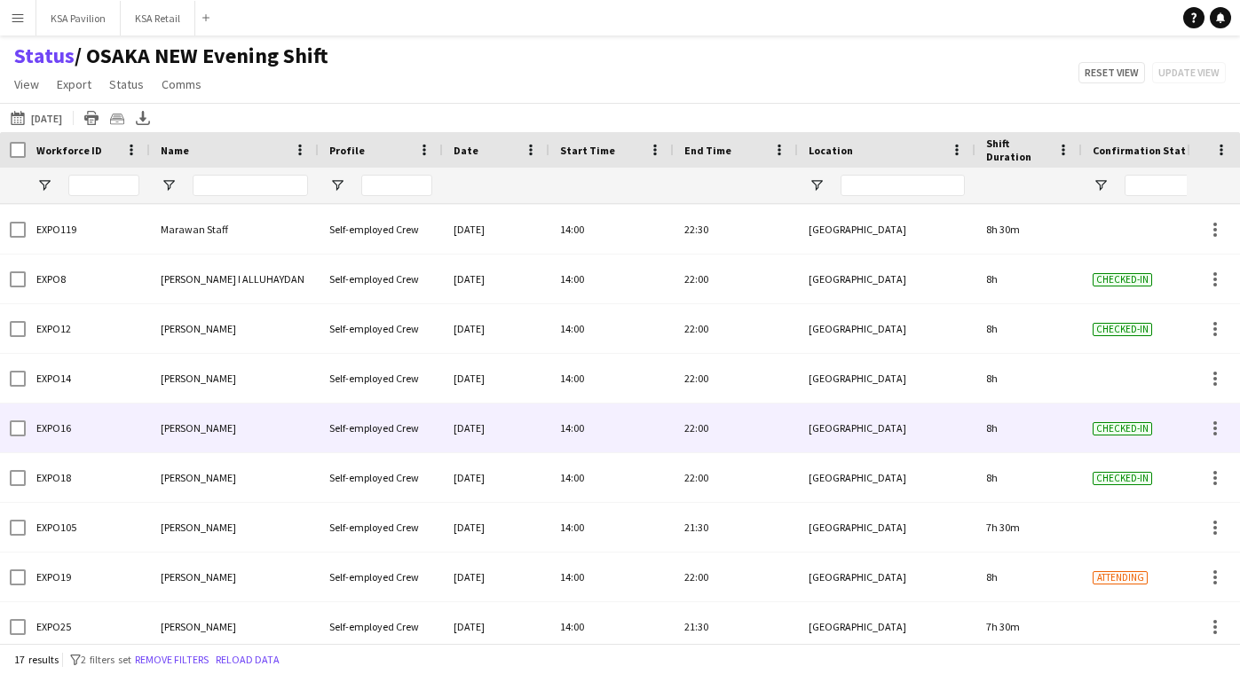
scroll to position [0, 0]
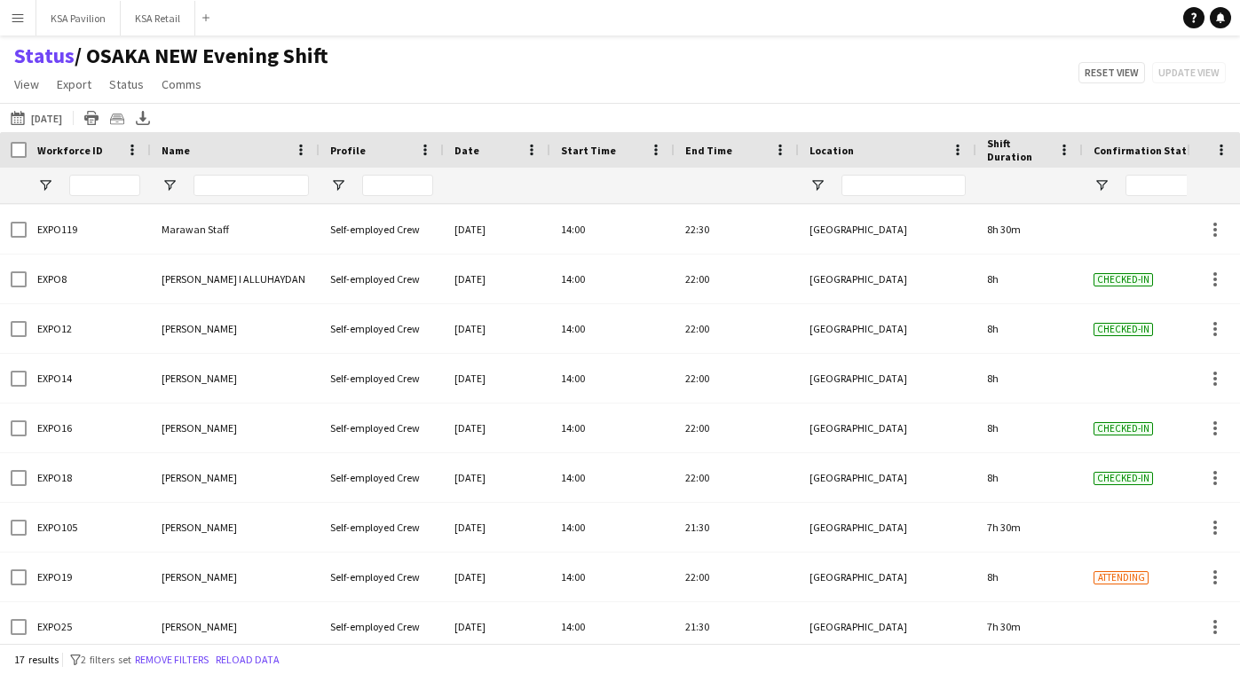
click at [521, 54] on div "Status / OSAKA NEW Evening Shift View Views Default view New of [GEOGRAPHIC_DAT…" at bounding box center [620, 73] width 1240 height 60
click at [66, 119] on button "[DATE] to [DATE] [DATE]" at bounding box center [36, 117] width 59 height 21
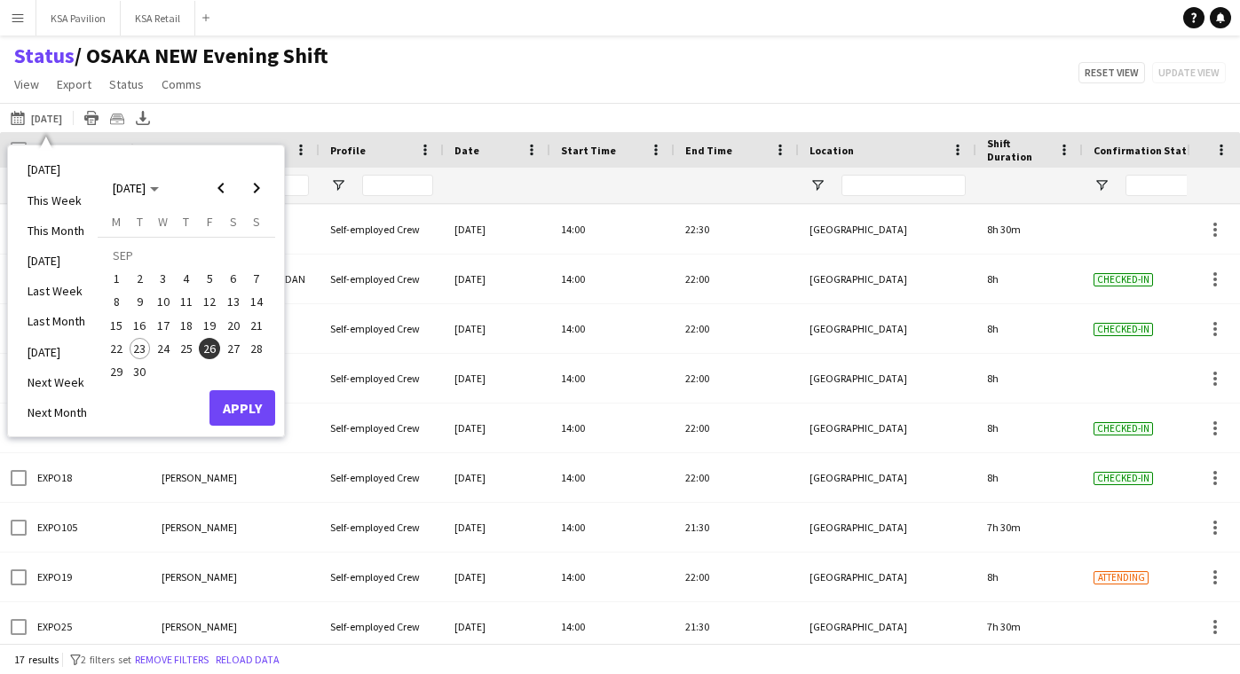
click at [209, 349] on span "26" at bounding box center [209, 348] width 21 height 21
click at [241, 410] on button "Apply" at bounding box center [242, 407] width 66 height 35
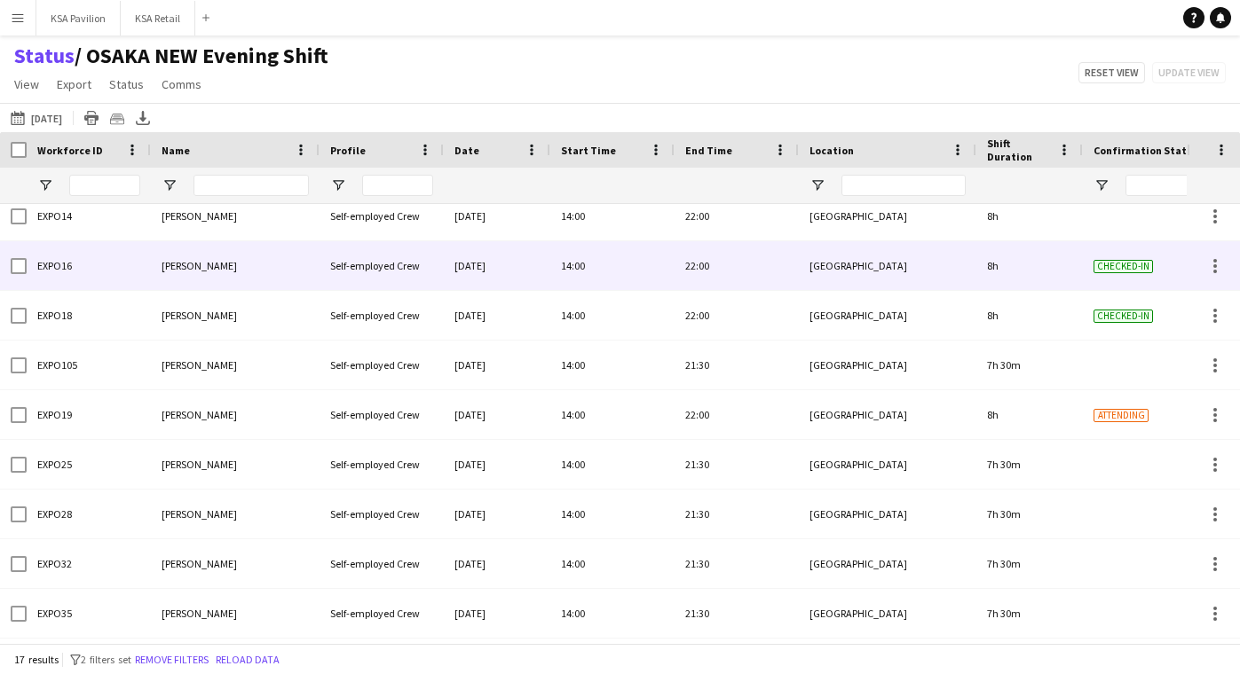
scroll to position [332, 0]
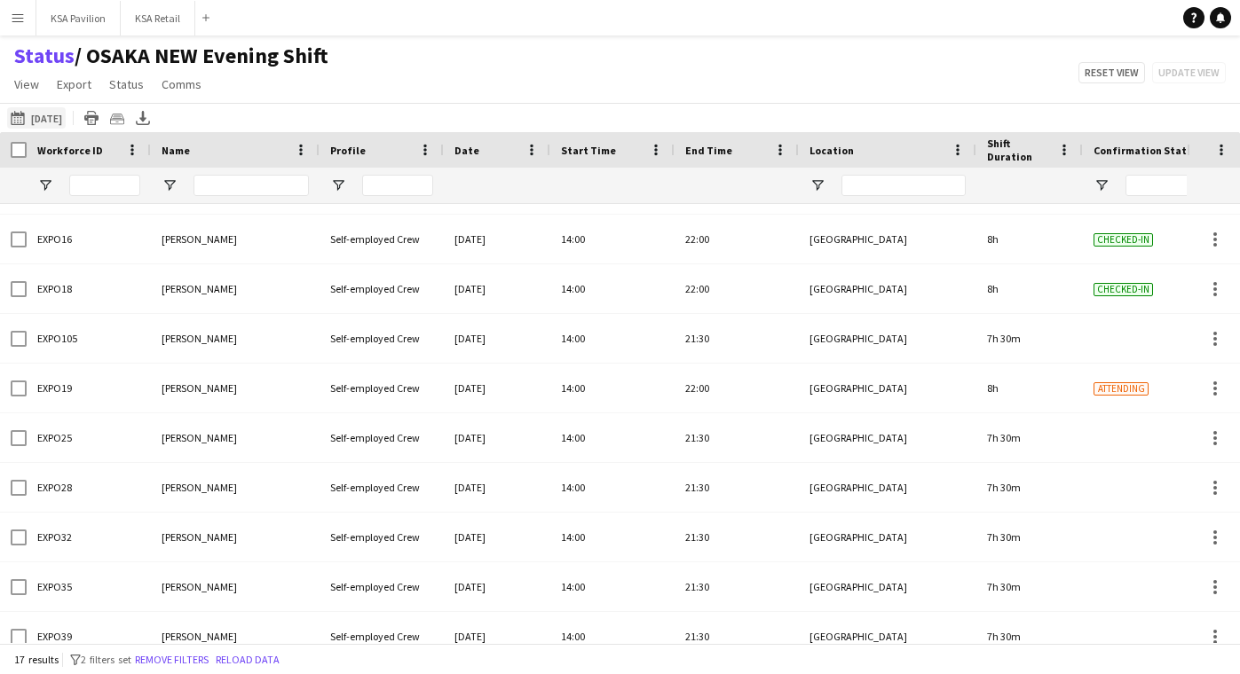
click at [57, 118] on button "[DATE] to [DATE] [DATE]" at bounding box center [36, 117] width 59 height 21
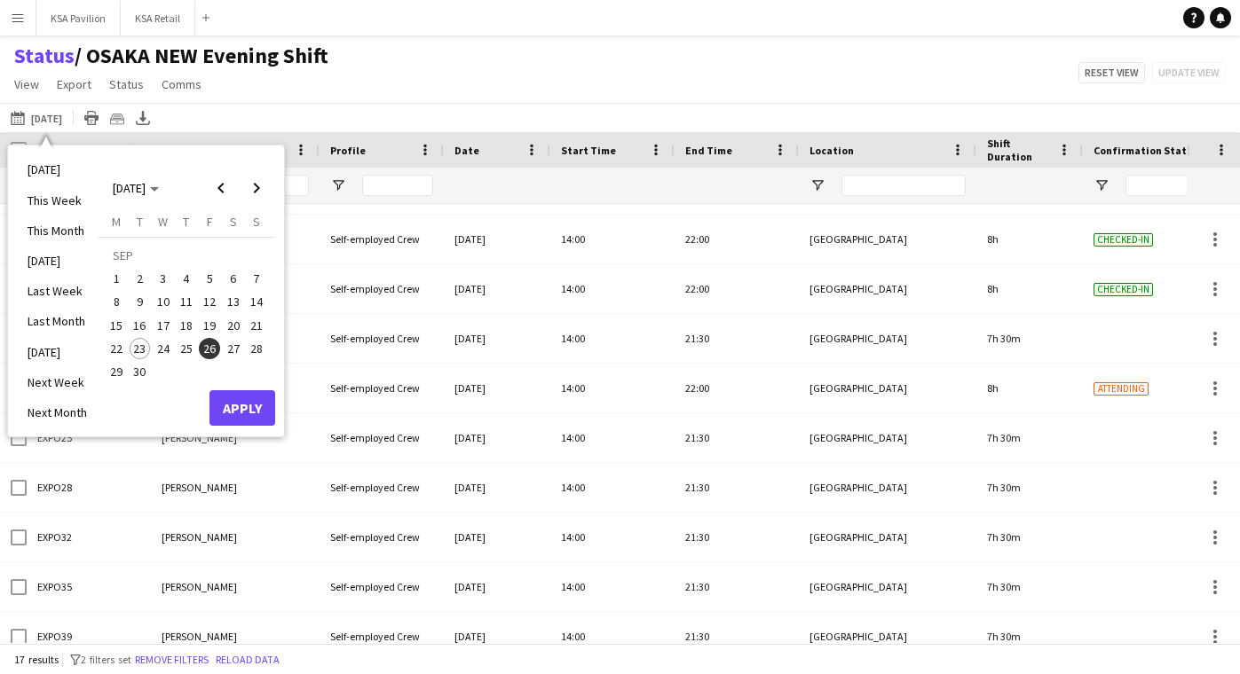
click at [213, 345] on span "26" at bounding box center [209, 348] width 21 height 21
click at [244, 406] on button "Apply" at bounding box center [242, 407] width 66 height 35
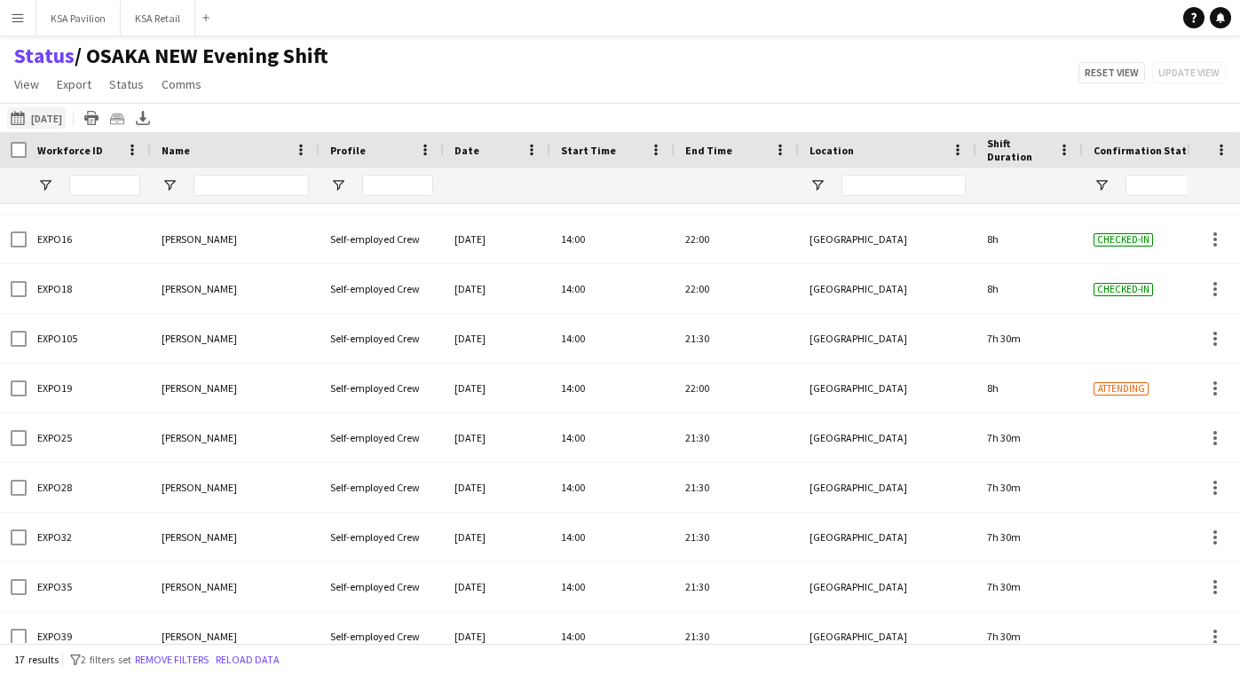
click at [51, 114] on button "[DATE] to [DATE] [DATE]" at bounding box center [36, 117] width 59 height 21
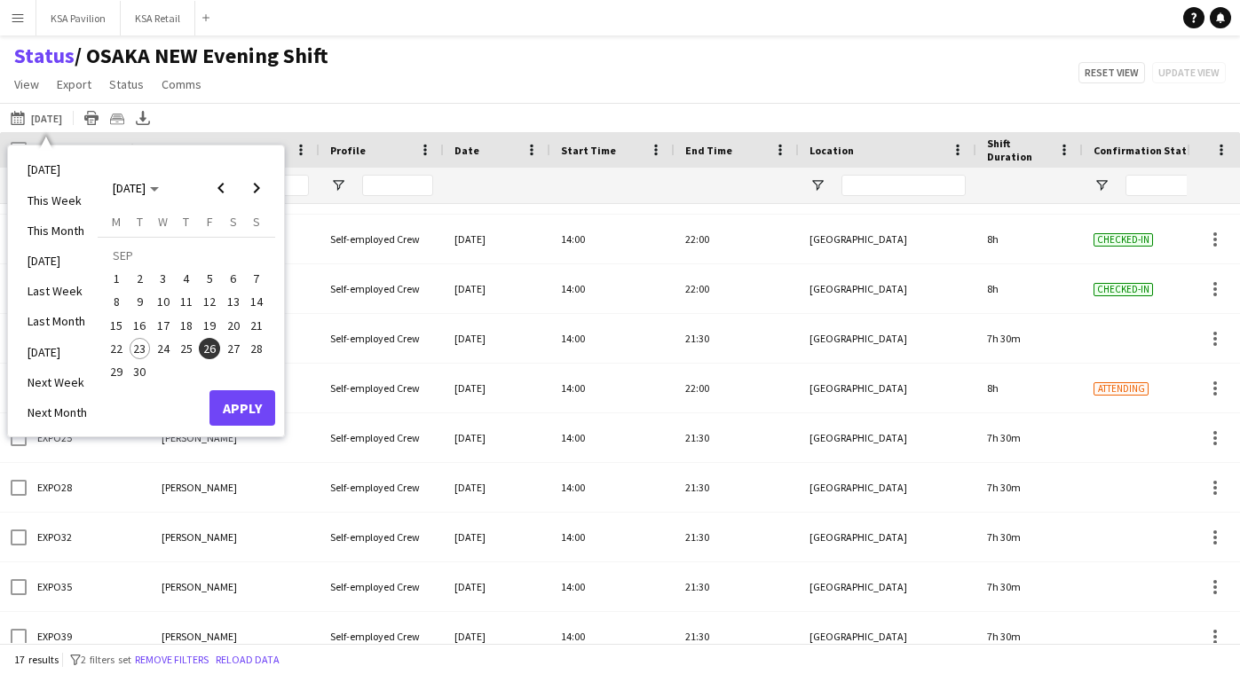
click at [222, 410] on button "Apply" at bounding box center [242, 407] width 66 height 35
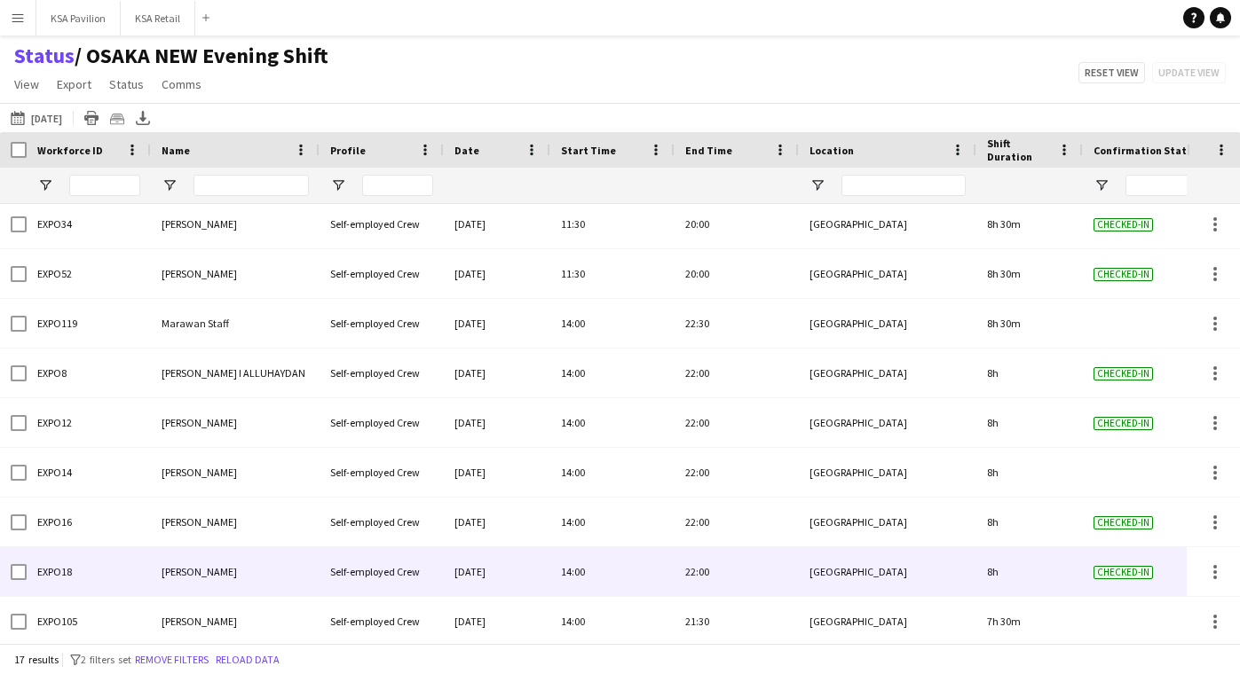
scroll to position [44, 0]
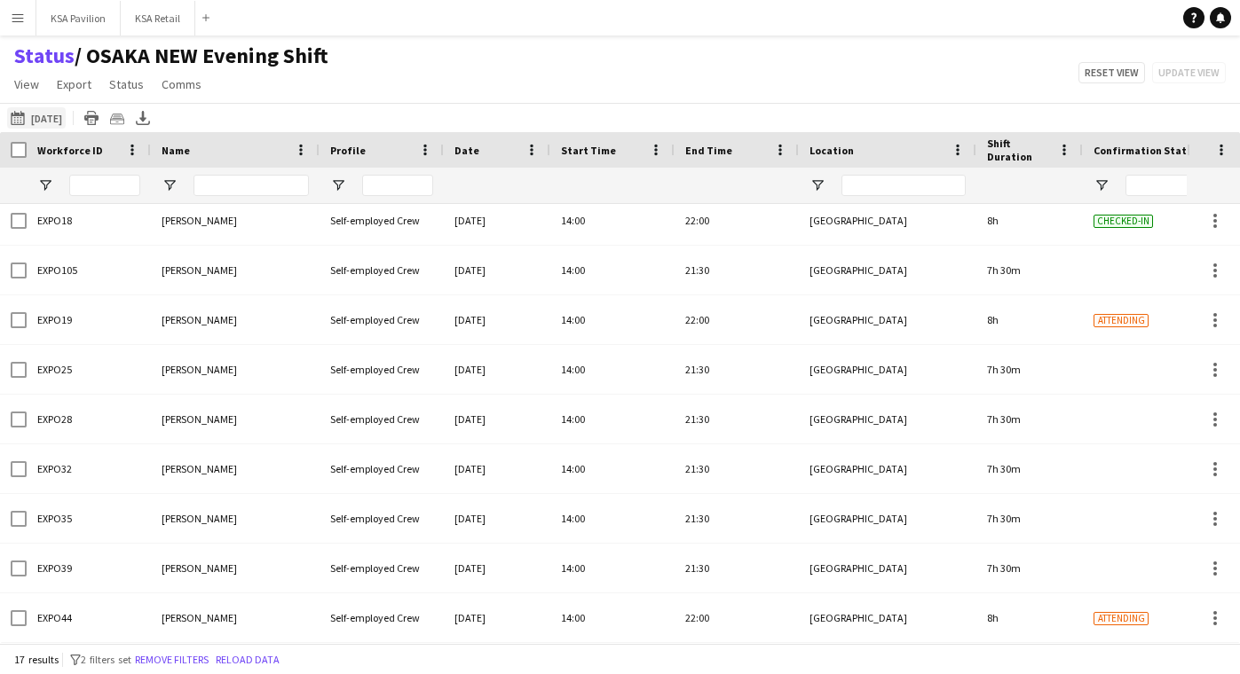
click at [62, 115] on button "[DATE] to [DATE] [DATE]" at bounding box center [36, 117] width 59 height 21
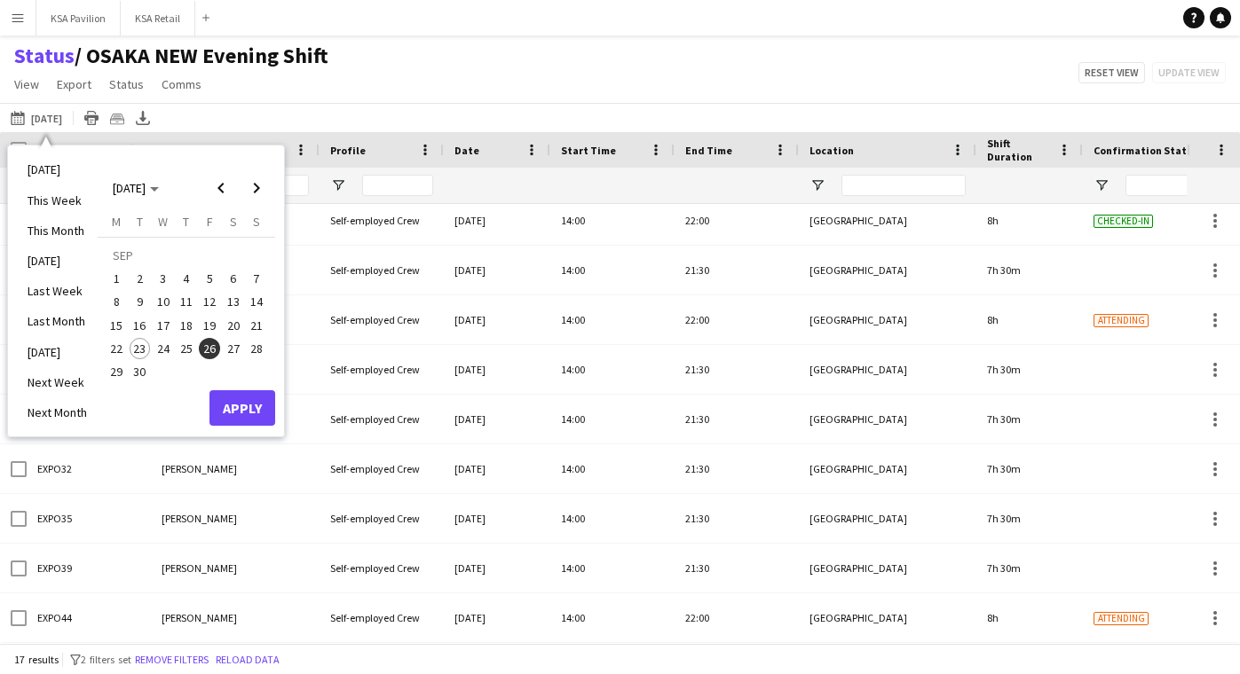
click at [212, 350] on span "26" at bounding box center [209, 348] width 21 height 21
click at [255, 412] on button "Apply" at bounding box center [242, 407] width 66 height 35
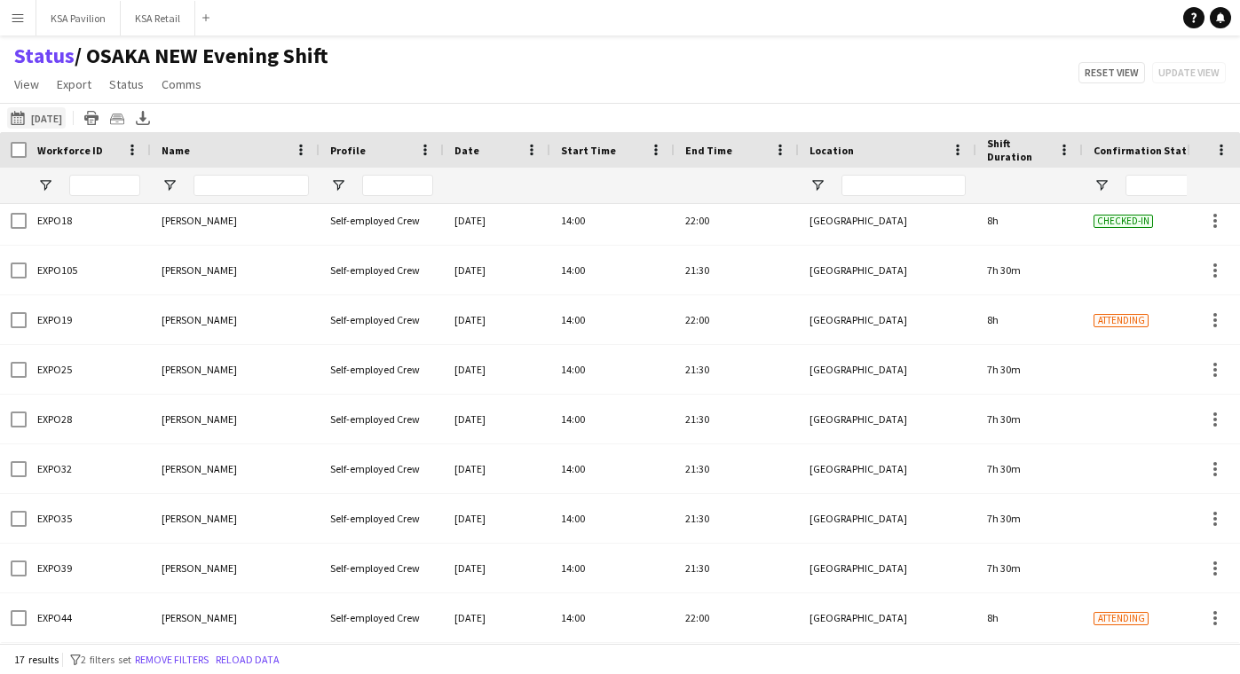
click at [66, 119] on button "[DATE] to [DATE] [DATE]" at bounding box center [36, 117] width 59 height 21
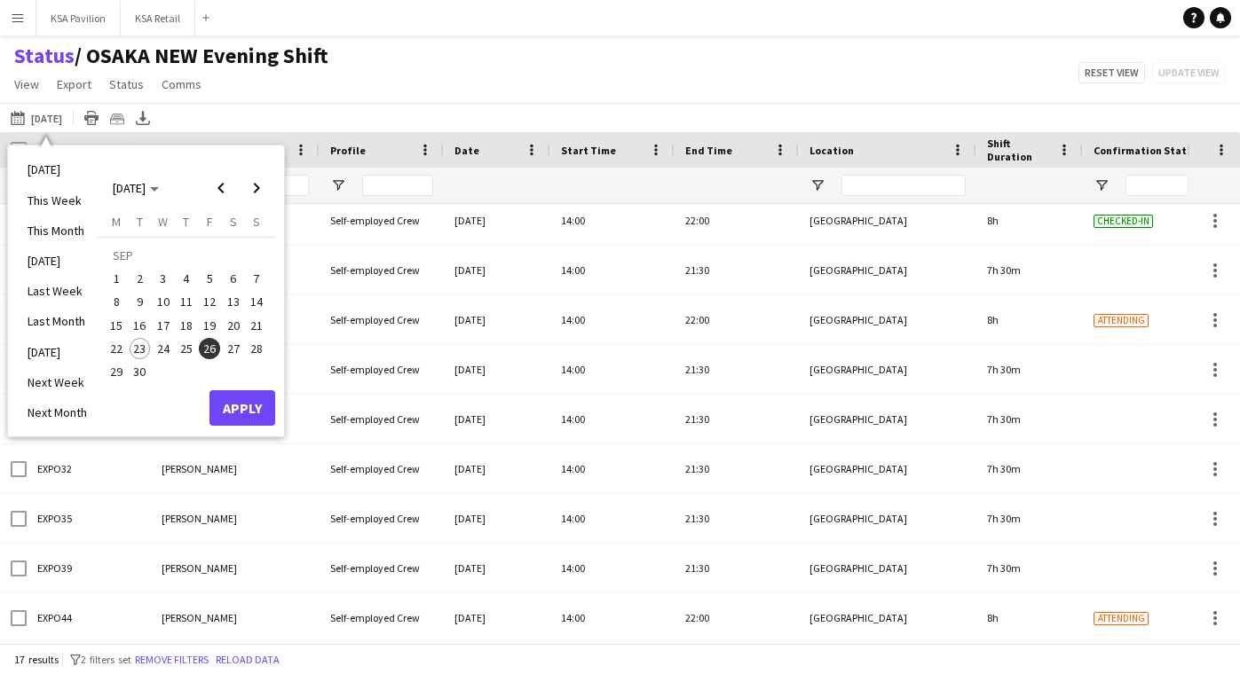
click at [206, 352] on span "26" at bounding box center [209, 348] width 21 height 21
click at [243, 412] on button "Apply" at bounding box center [242, 407] width 66 height 35
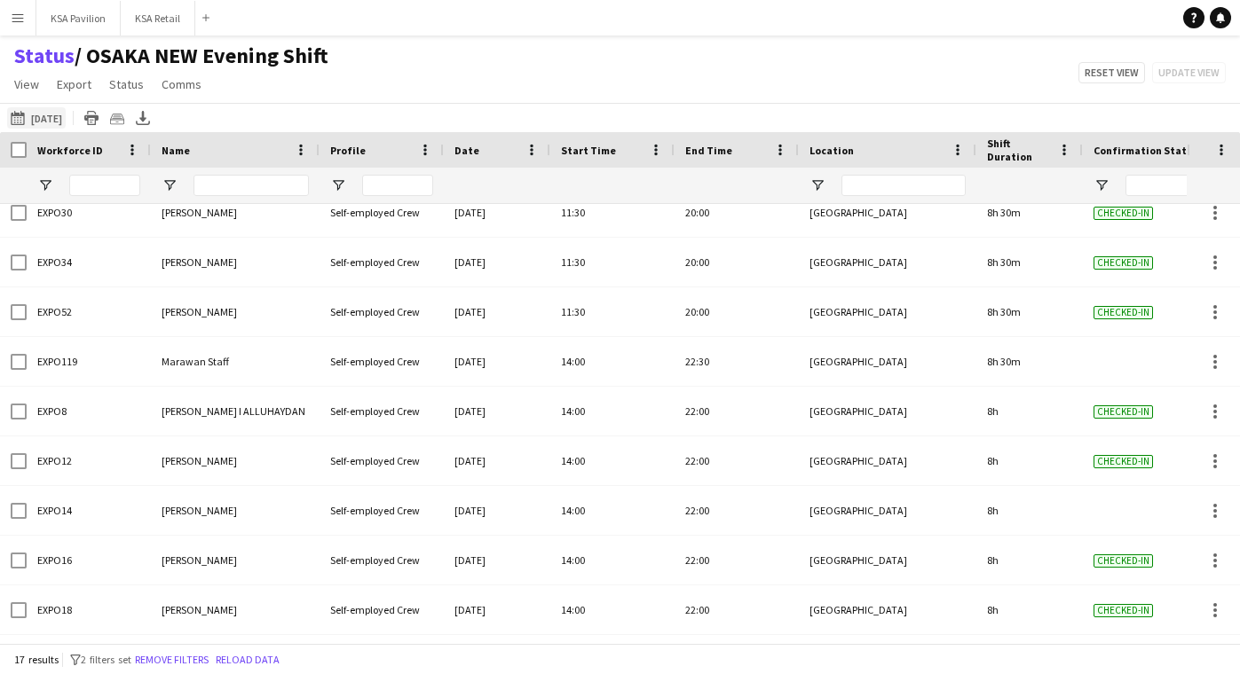
click at [55, 120] on button "[DATE] to [DATE] [DATE]" at bounding box center [36, 117] width 59 height 21
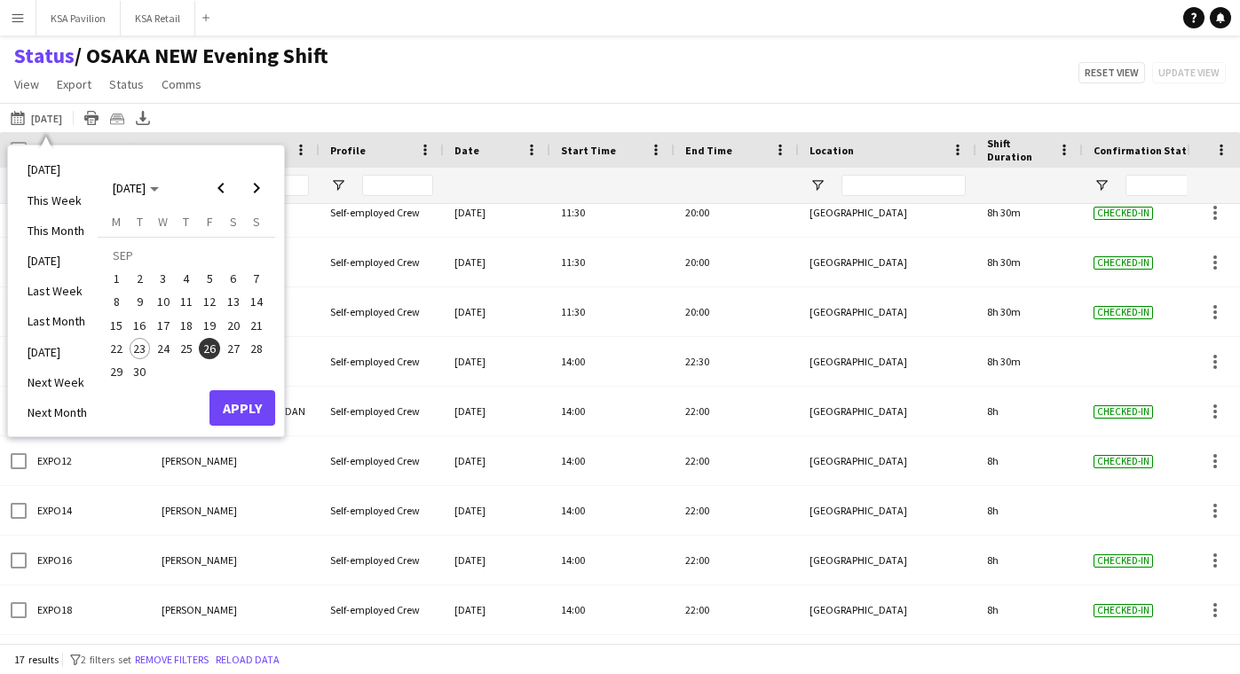
click at [215, 350] on span "26" at bounding box center [209, 348] width 21 height 21
click at [243, 402] on button "Apply" at bounding box center [242, 407] width 66 height 35
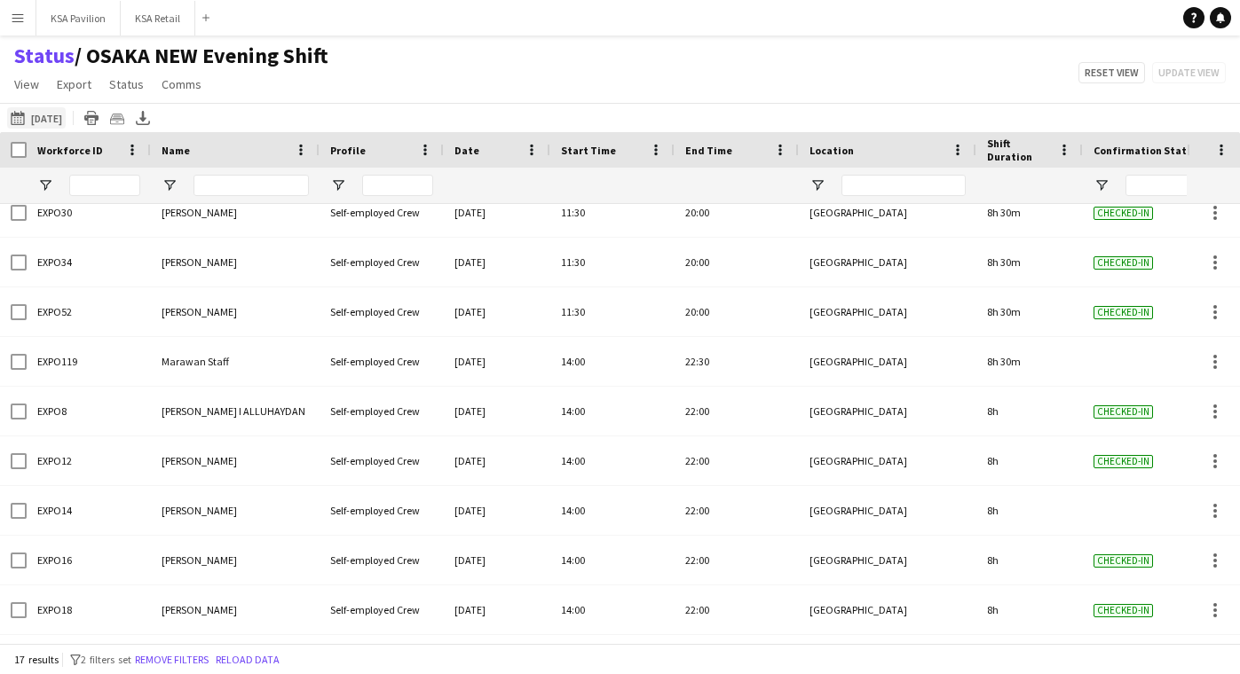
click at [66, 115] on button "[DATE] to [DATE] [DATE]" at bounding box center [36, 117] width 59 height 21
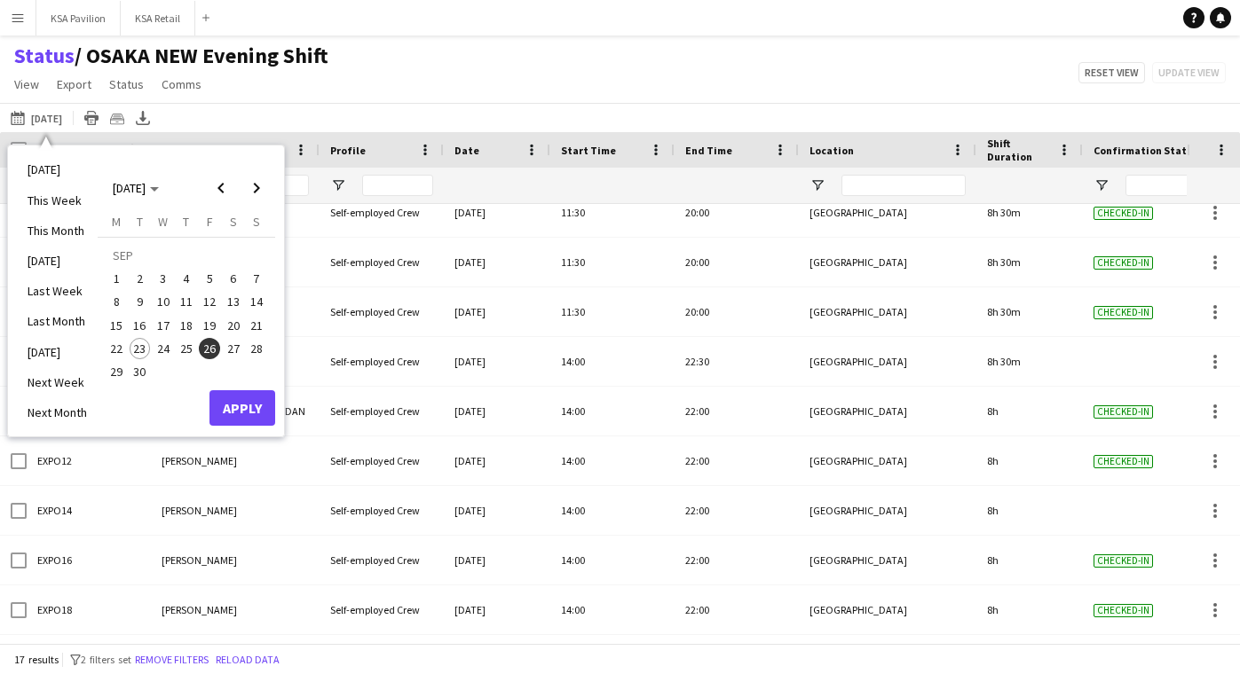
click at [209, 352] on span "26" at bounding box center [209, 348] width 21 height 21
click at [262, 414] on button "Apply" at bounding box center [242, 407] width 66 height 35
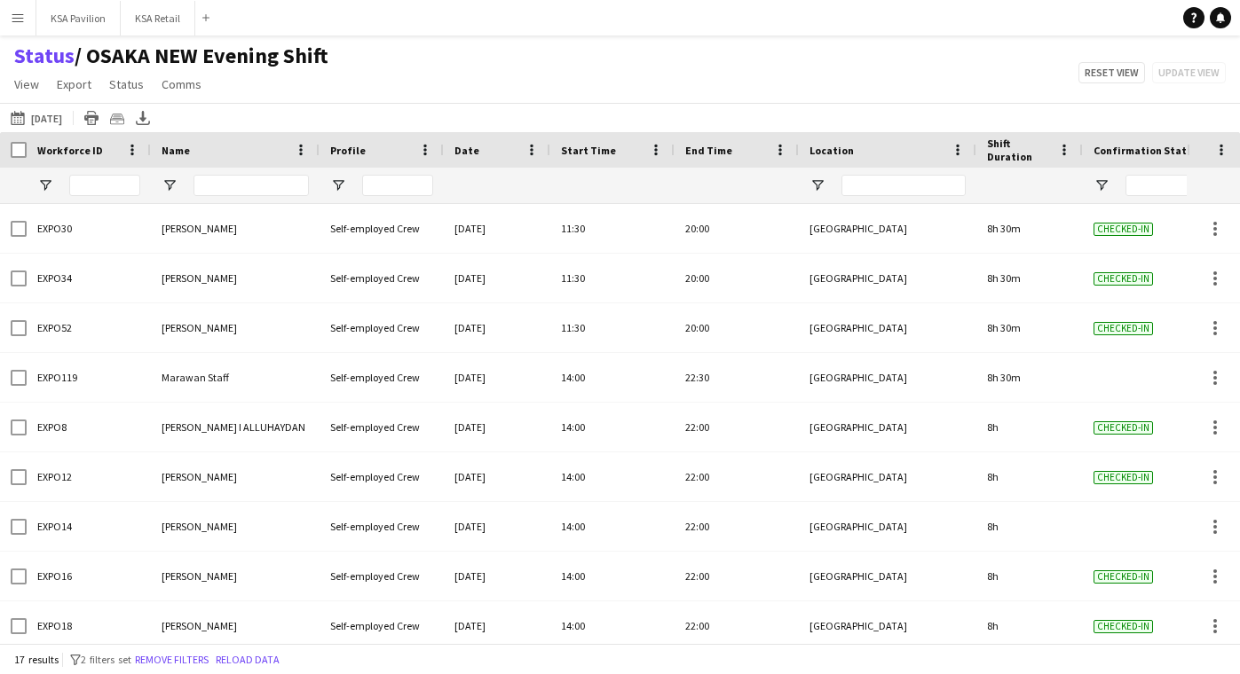
scroll to position [0, 0]
click at [66, 116] on button "[DATE] to [DATE] [DATE]" at bounding box center [36, 117] width 59 height 21
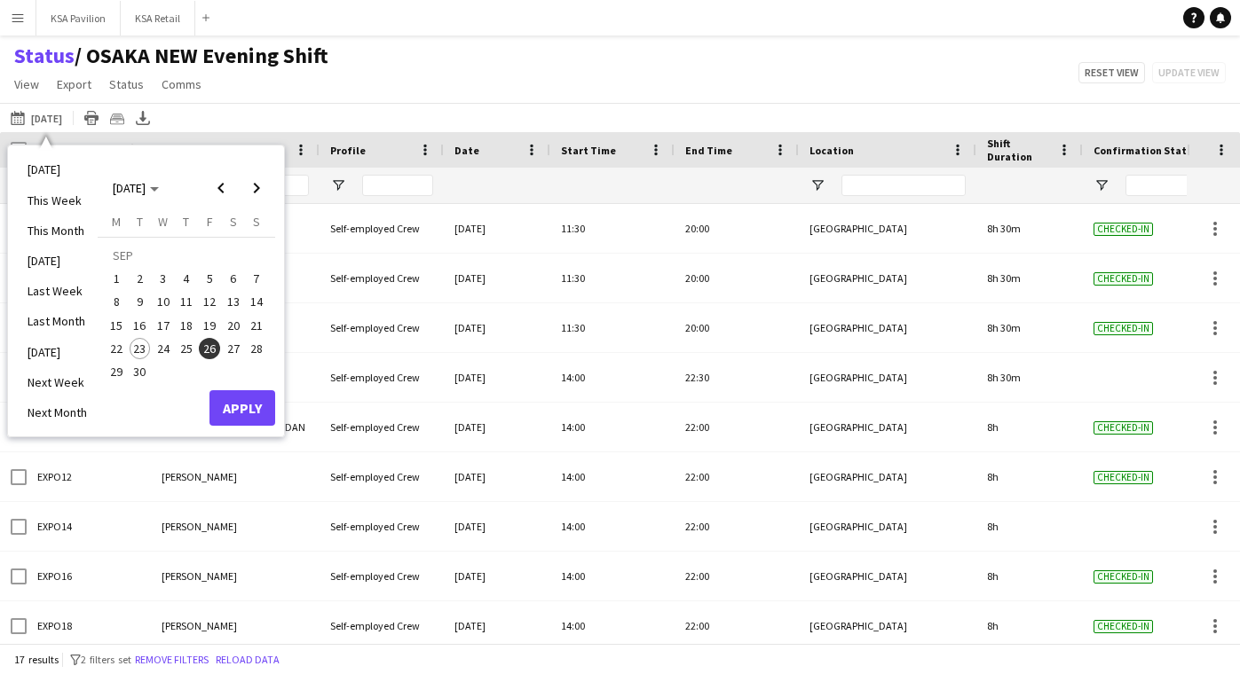
click at [213, 348] on span "26" at bounding box center [209, 348] width 21 height 21
click at [238, 410] on button "Apply" at bounding box center [242, 407] width 66 height 35
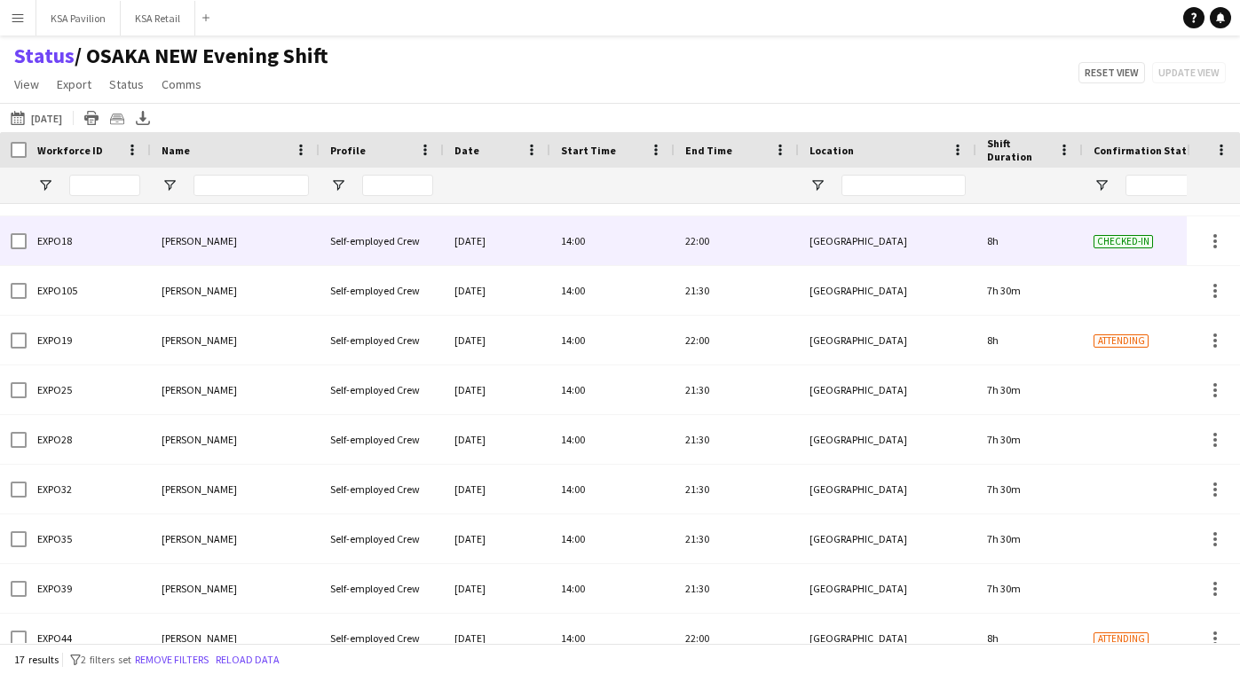
scroll to position [406, 0]
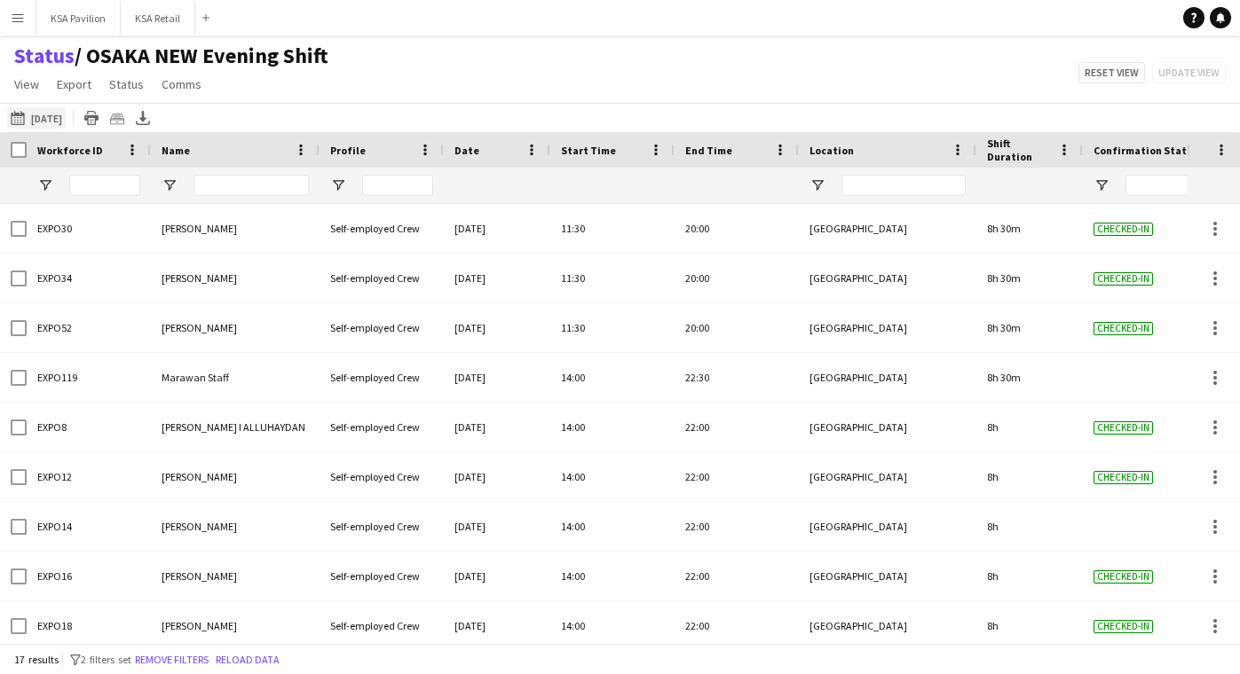
click at [66, 117] on button "[DATE] to [DATE] [DATE]" at bounding box center [36, 117] width 59 height 21
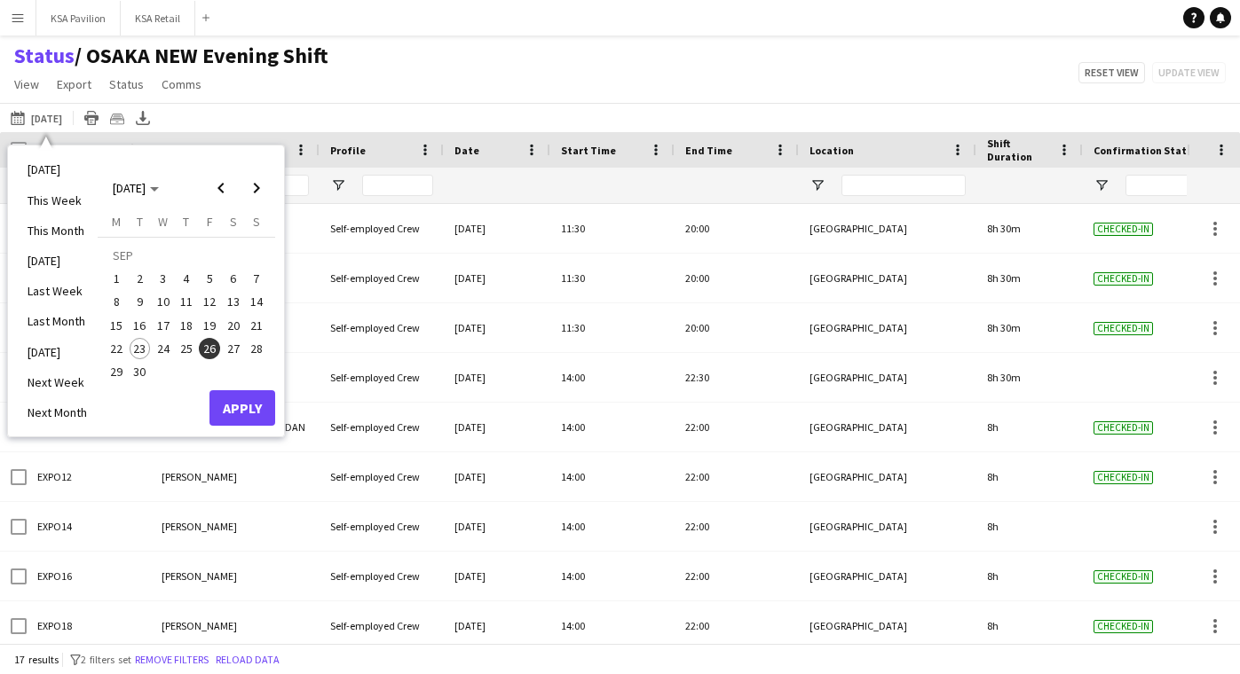
click at [212, 345] on span "26" at bounding box center [209, 348] width 21 height 21
click at [248, 406] on button "Apply" at bounding box center [242, 407] width 66 height 35
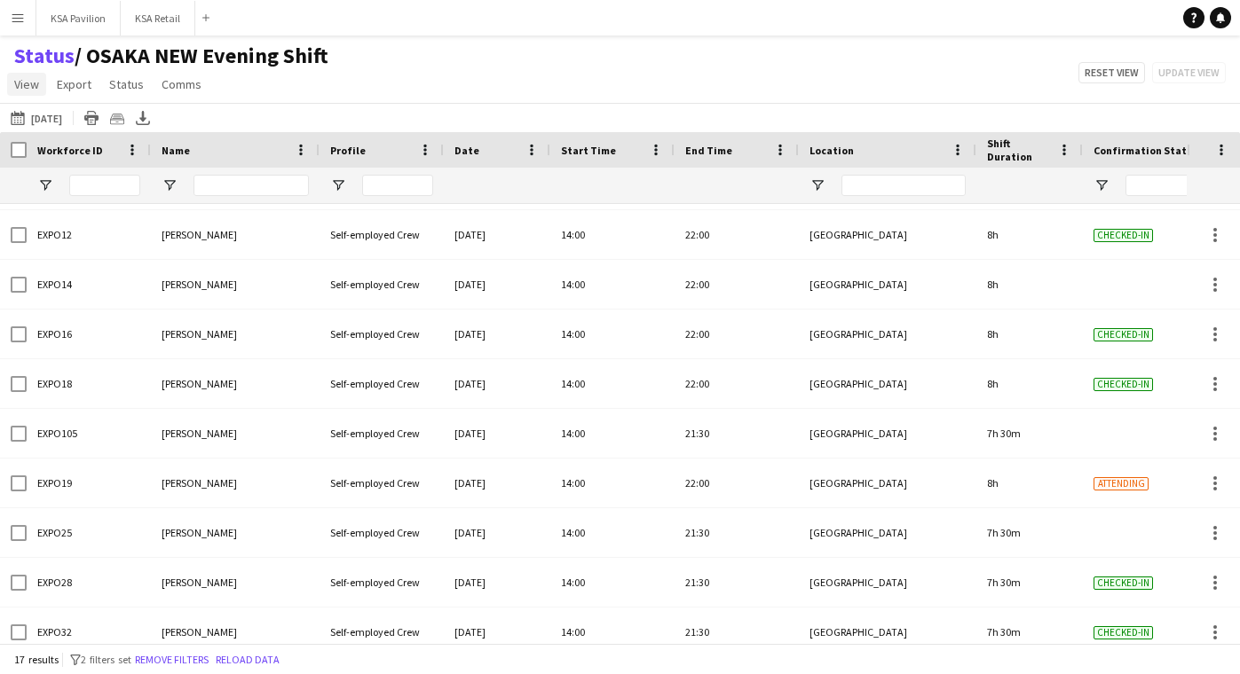
click at [28, 88] on span "View" at bounding box center [26, 84] width 25 height 16
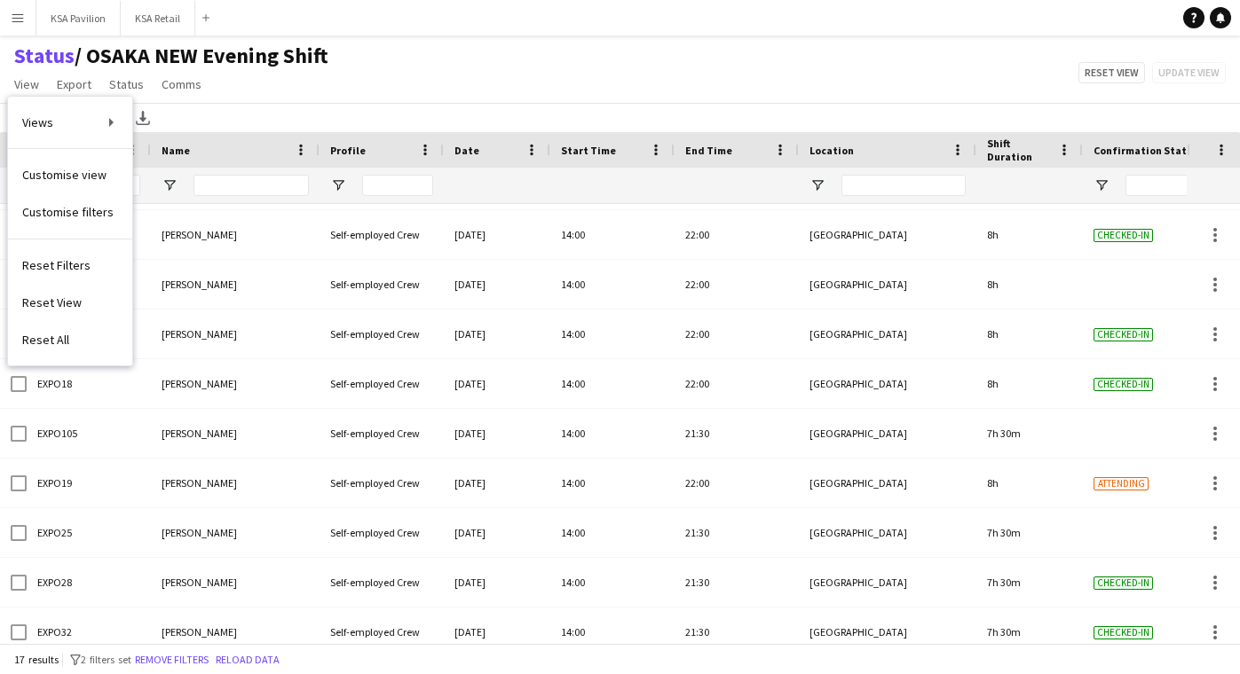
click at [400, 42] on main "Status / OSAKA NEW Evening Shift View Views Default view New of [GEOGRAPHIC_DAT…" at bounding box center [620, 342] width 1240 height 615
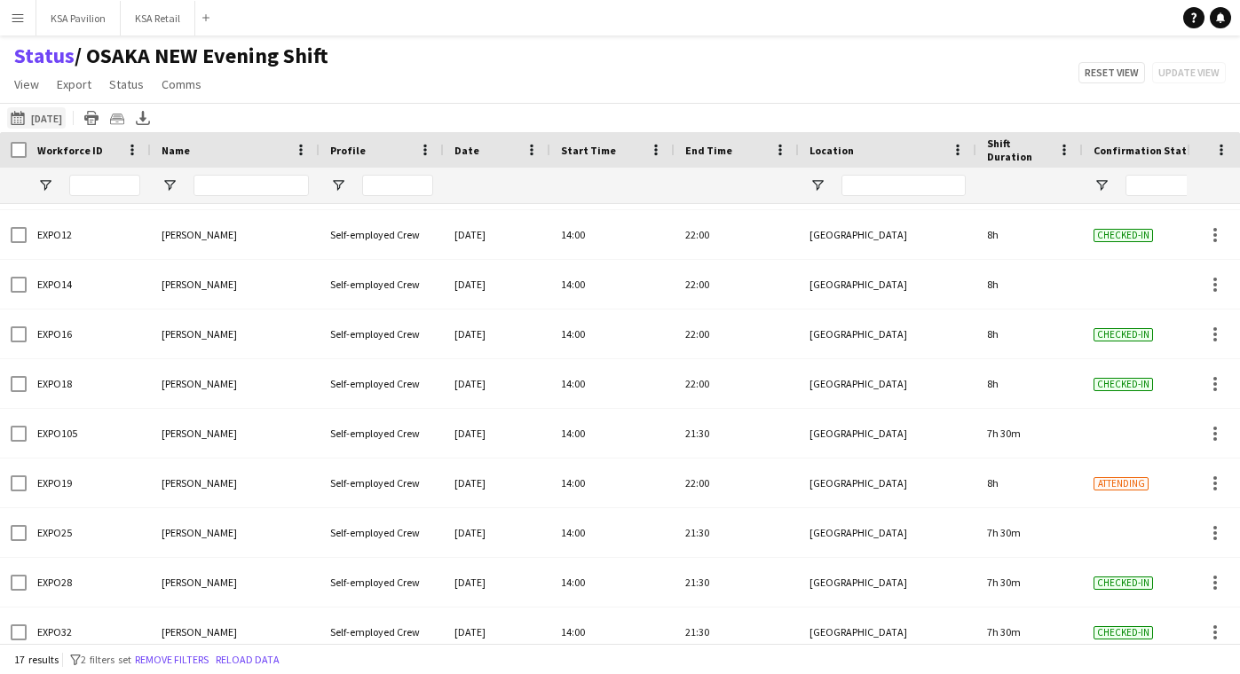
click at [51, 123] on button "[DATE] to [DATE] [DATE]" at bounding box center [36, 117] width 59 height 21
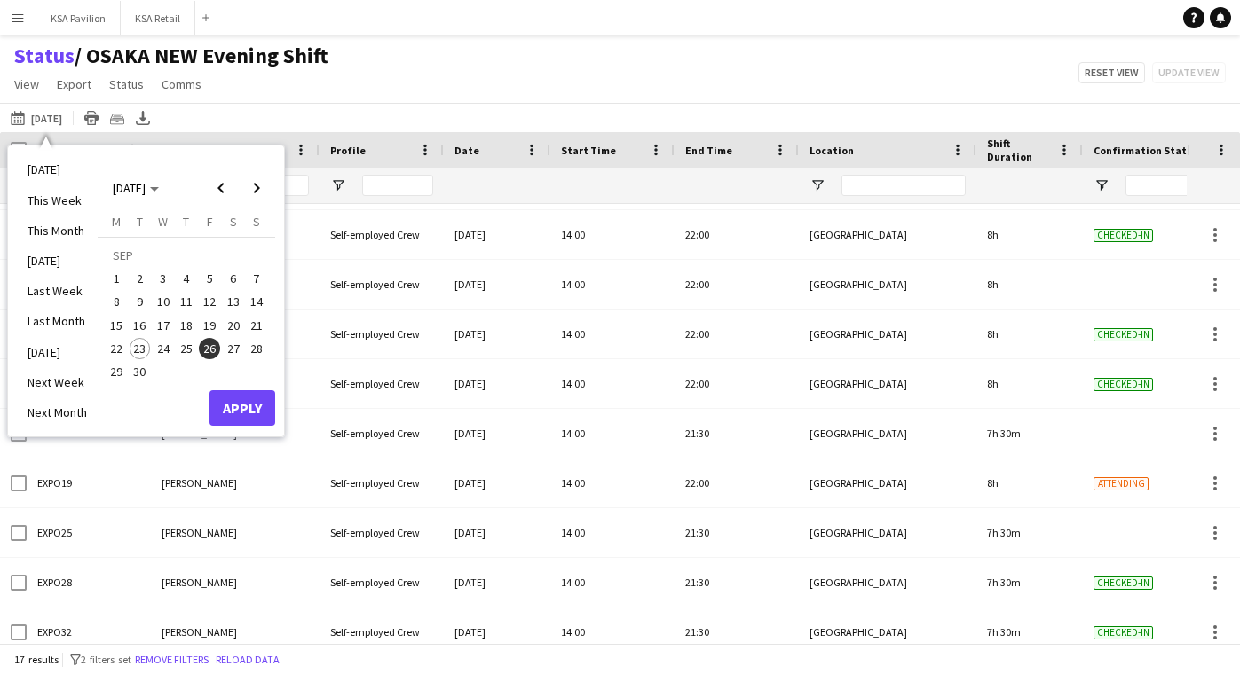
click at [209, 342] on span "26" at bounding box center [209, 348] width 21 height 21
click at [237, 411] on button "Apply" at bounding box center [242, 407] width 66 height 35
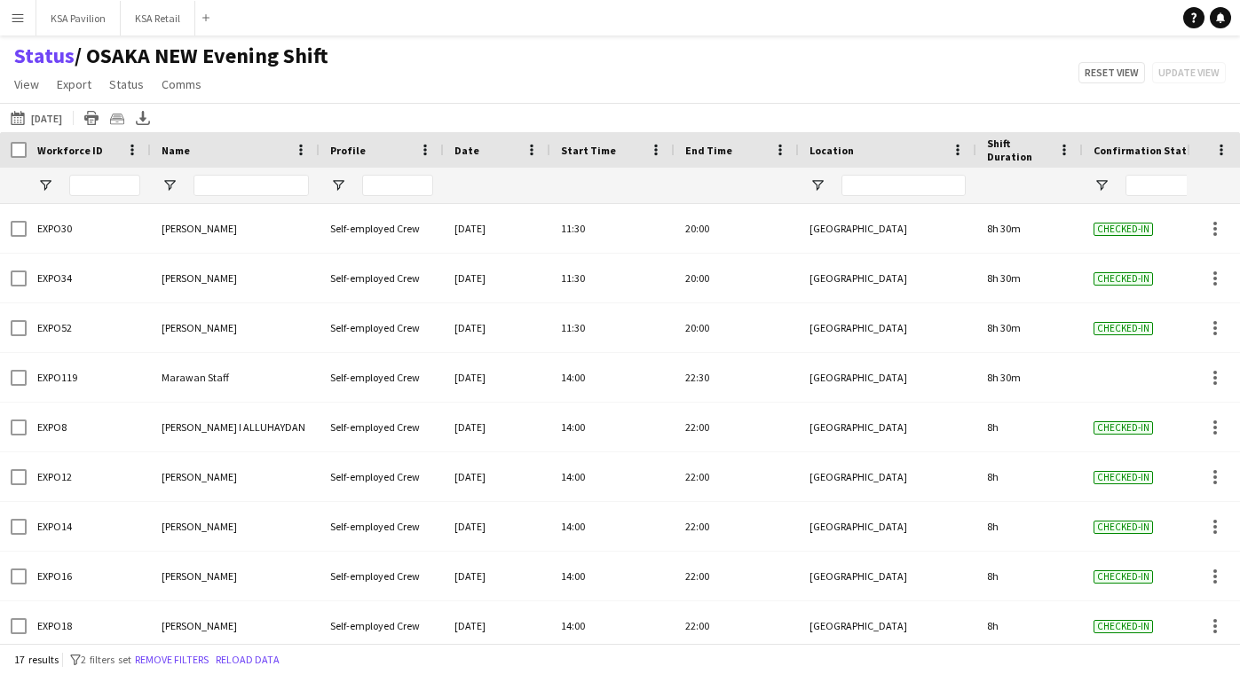
scroll to position [0, 0]
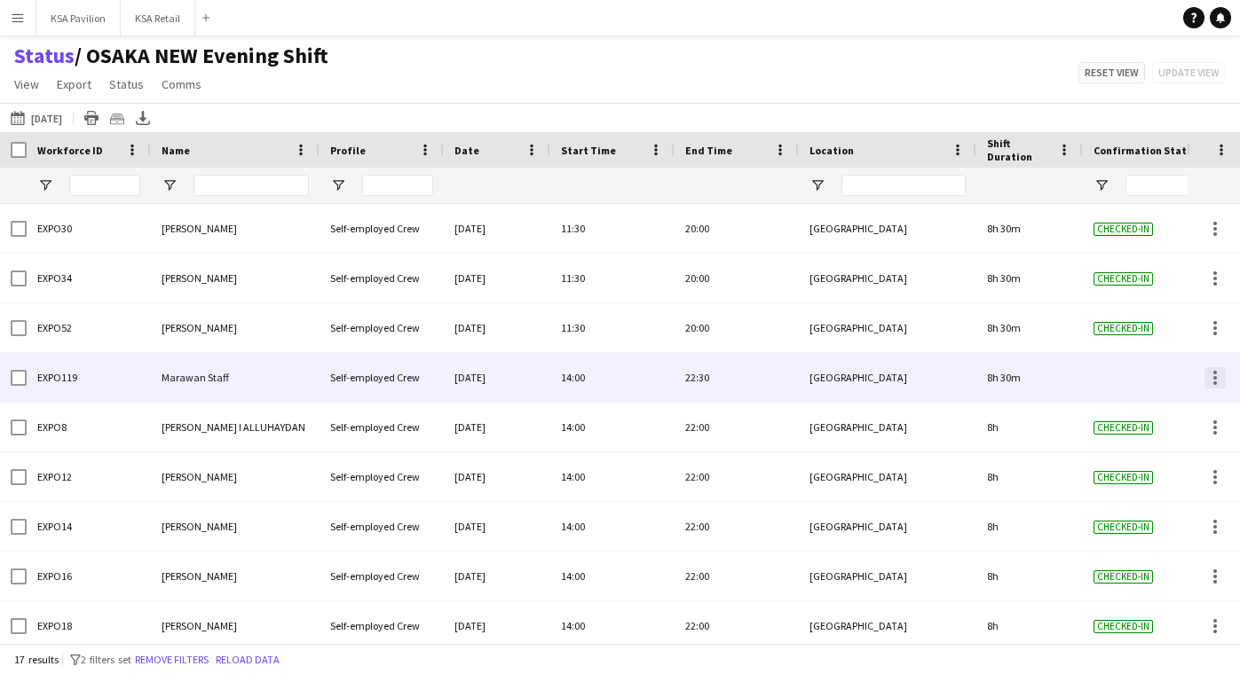
click at [1209, 377] on div at bounding box center [1214, 377] width 21 height 21
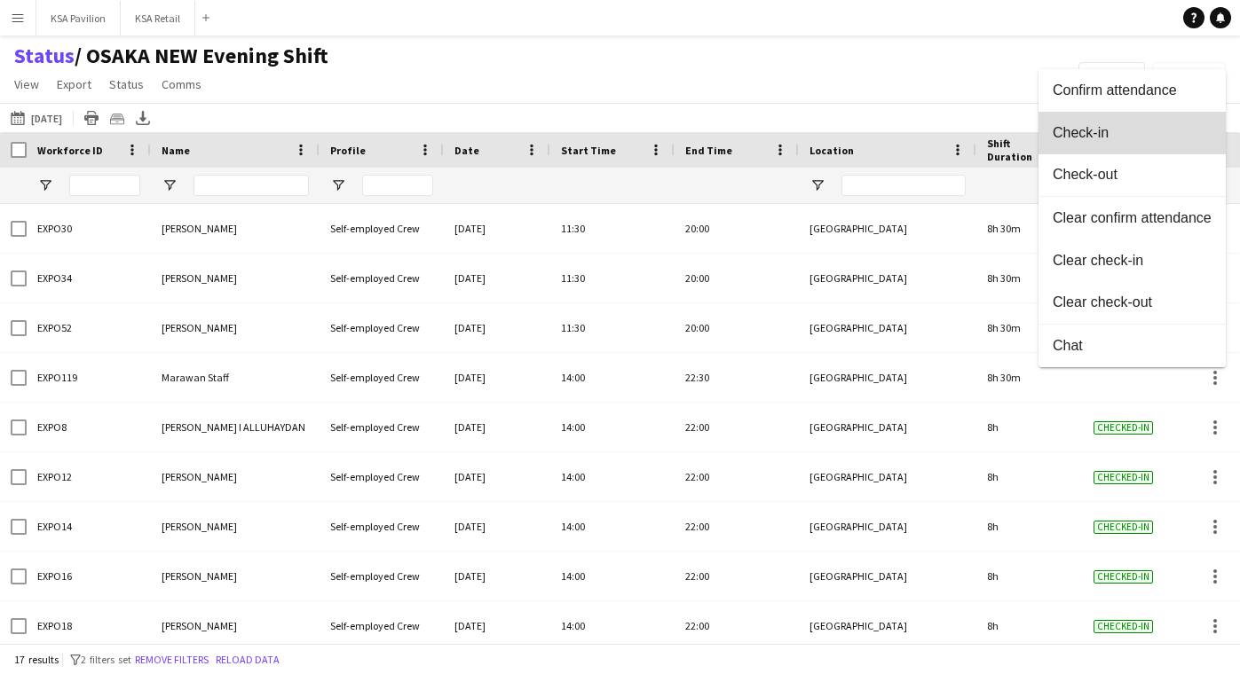
click at [1192, 125] on span "Check-in" at bounding box center [1131, 132] width 159 height 16
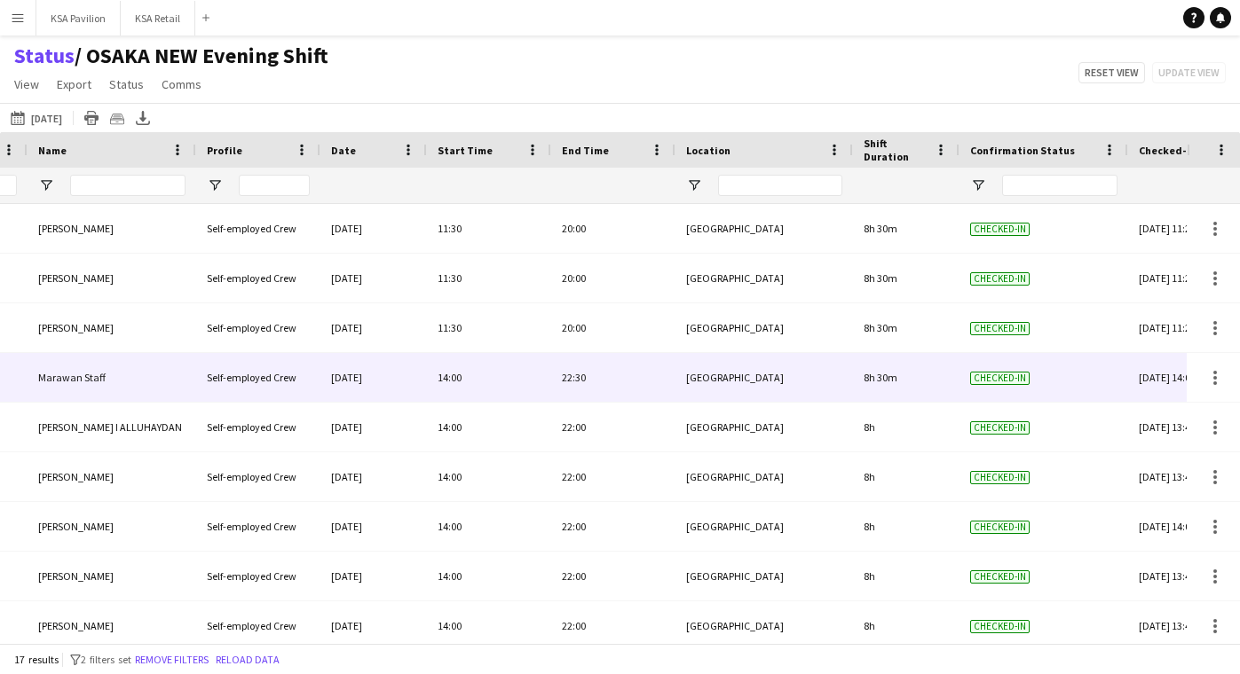
scroll to position [0, 220]
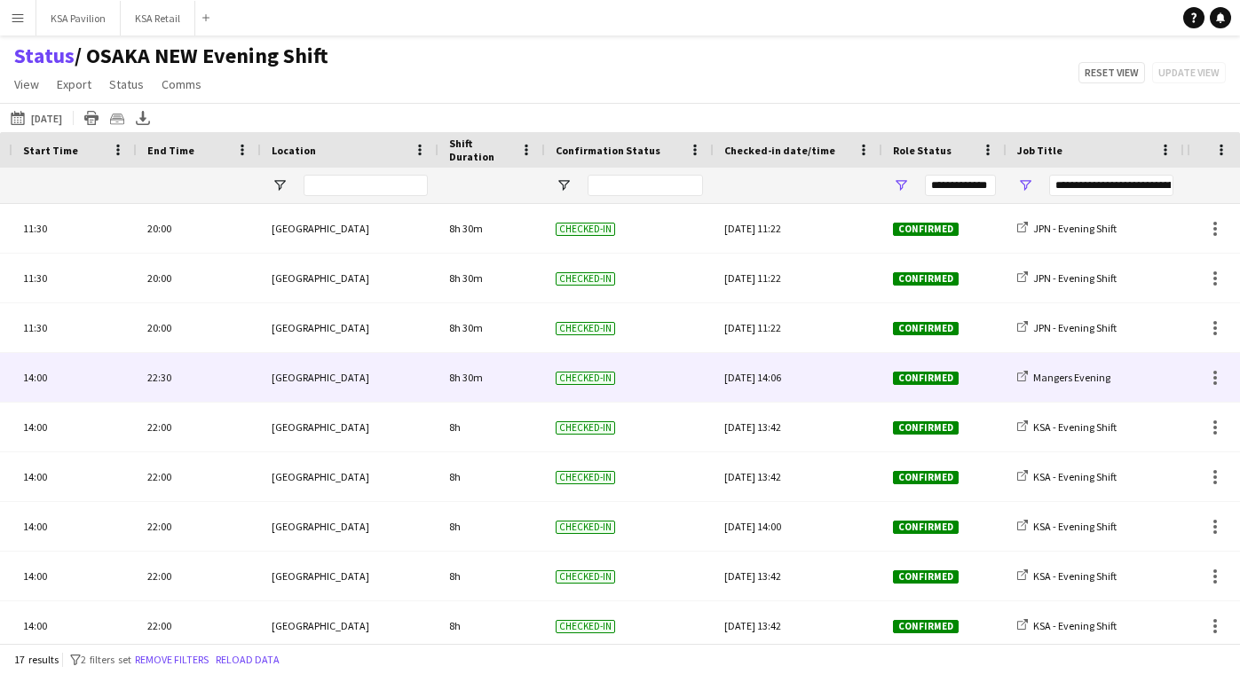
click at [800, 376] on div "[DATE] 14:06" at bounding box center [797, 377] width 147 height 49
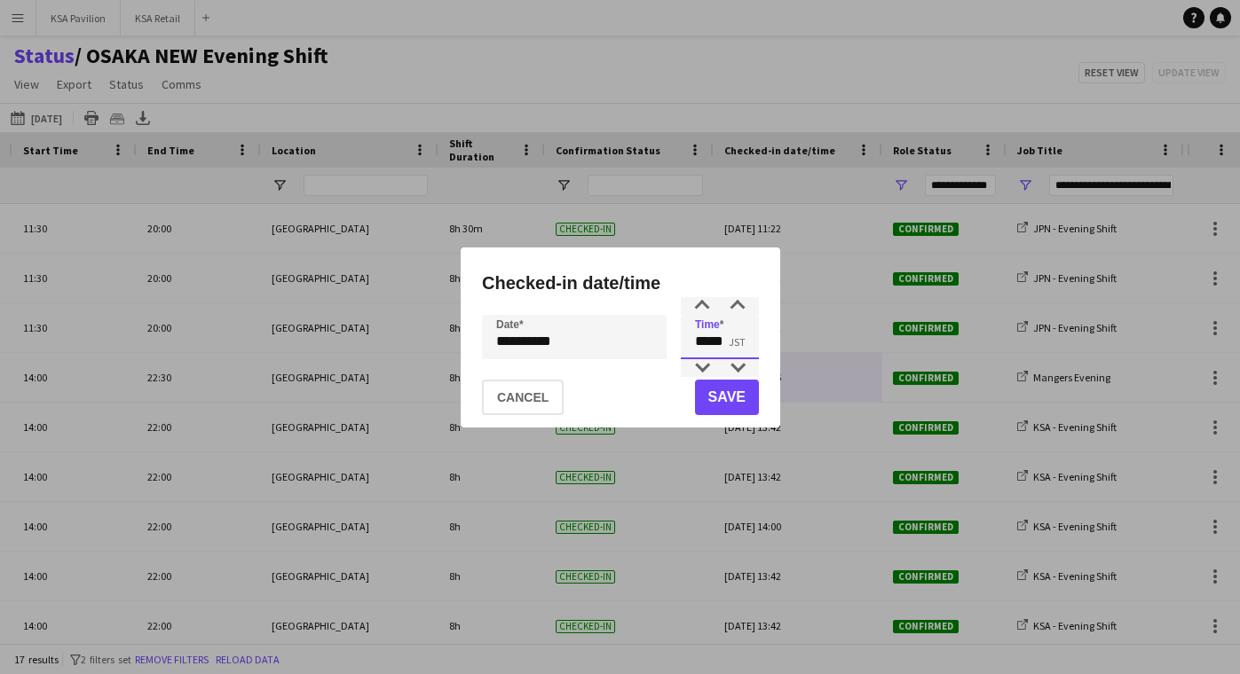
click at [725, 328] on input "*****" at bounding box center [720, 337] width 78 height 44
click at [733, 304] on div at bounding box center [737, 306] width 35 height 18
type input "*****"
click at [740, 373] on div at bounding box center [737, 368] width 35 height 18
click at [735, 391] on button "Save" at bounding box center [726, 397] width 64 height 35
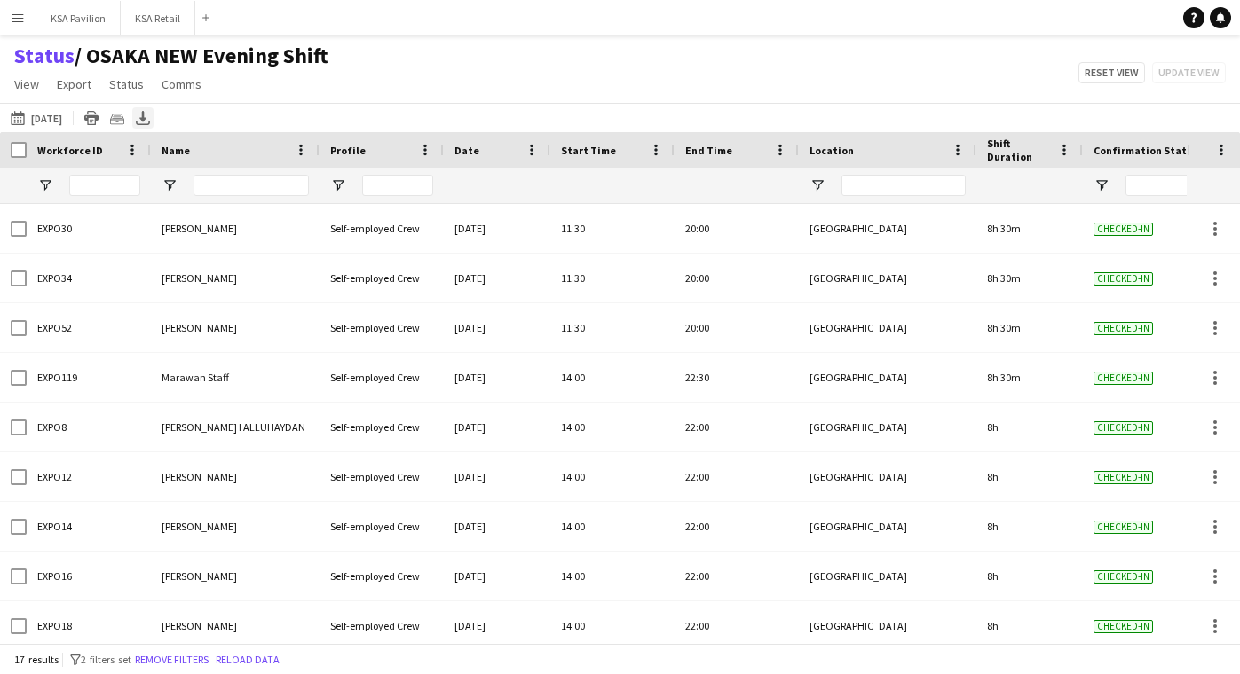
click at [150, 114] on icon "Export XLSX" at bounding box center [143, 118] width 14 height 14
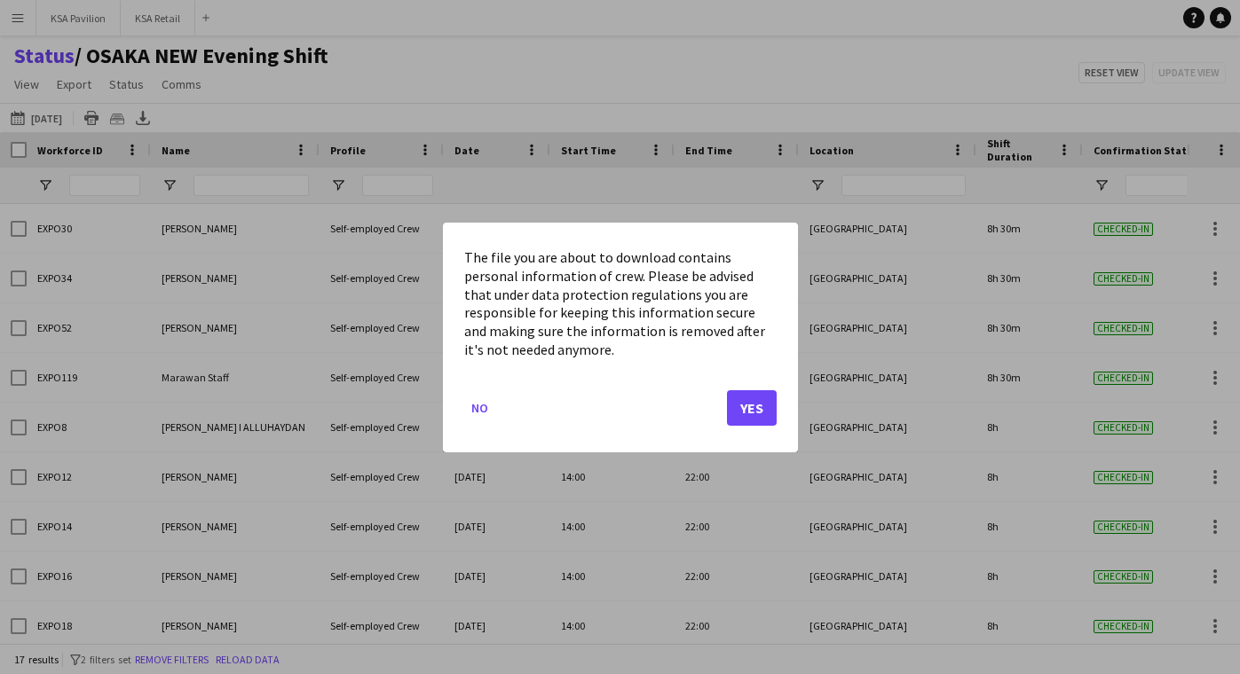
click at [742, 408] on button "Yes" at bounding box center [752, 407] width 50 height 35
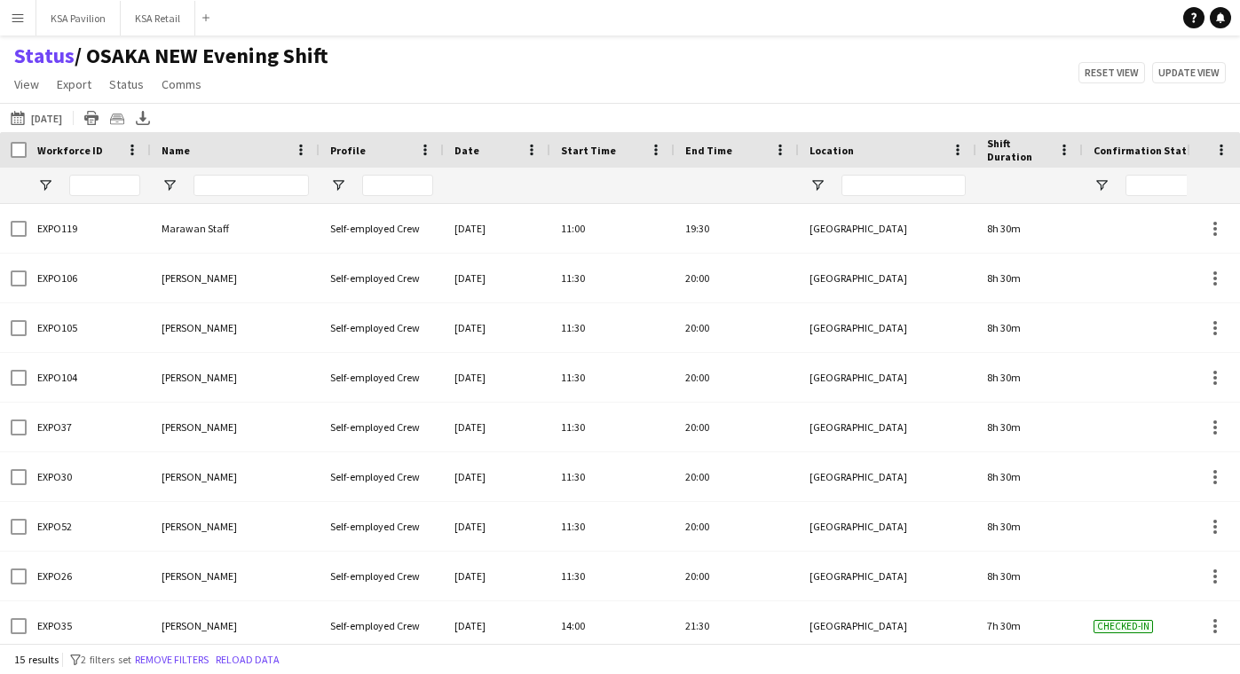
scroll to position [300, 0]
